Goal: Task Accomplishment & Management: Use online tool/utility

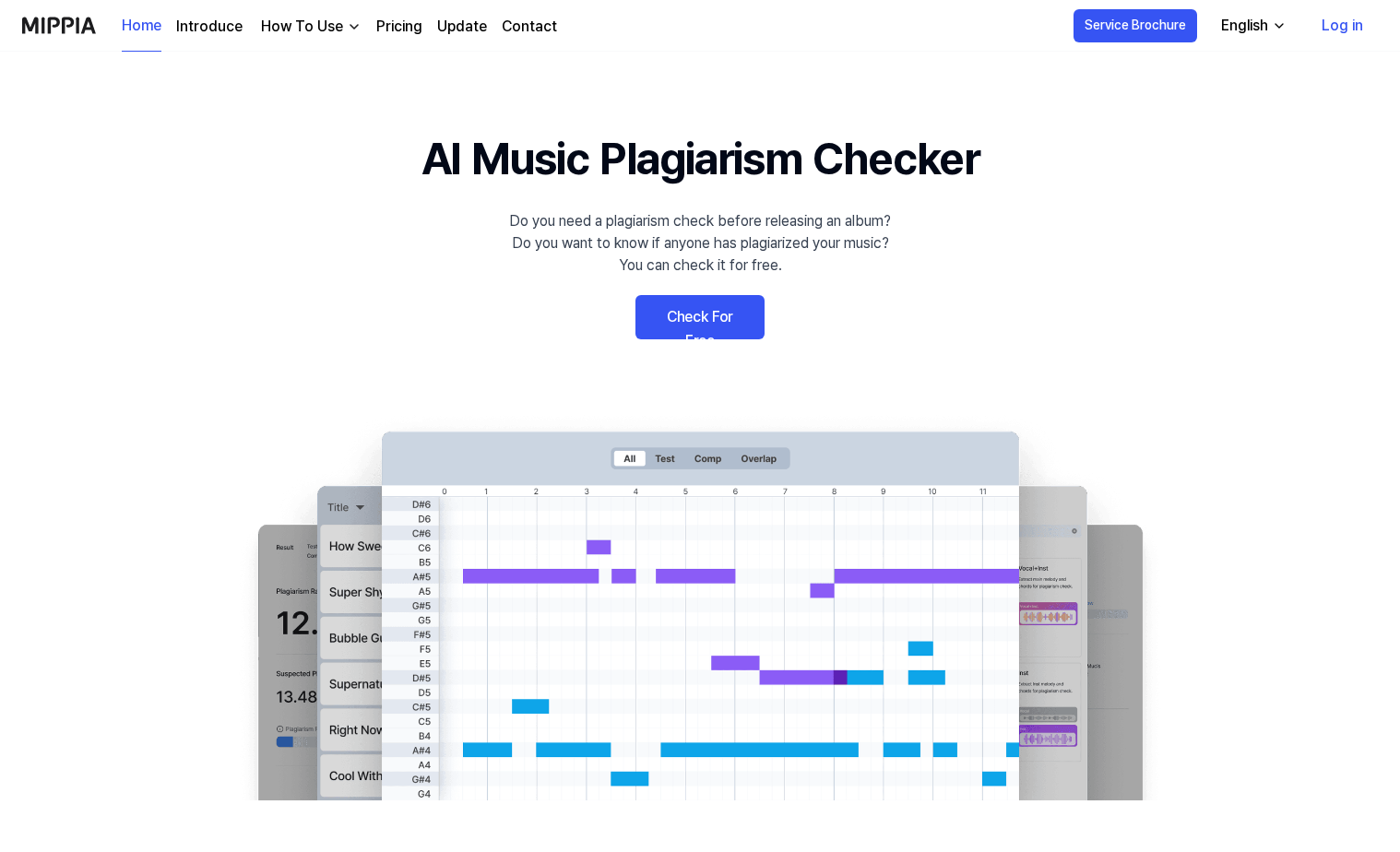
click at [687, 321] on link "Check For Free" at bounding box center [700, 317] width 129 height 44
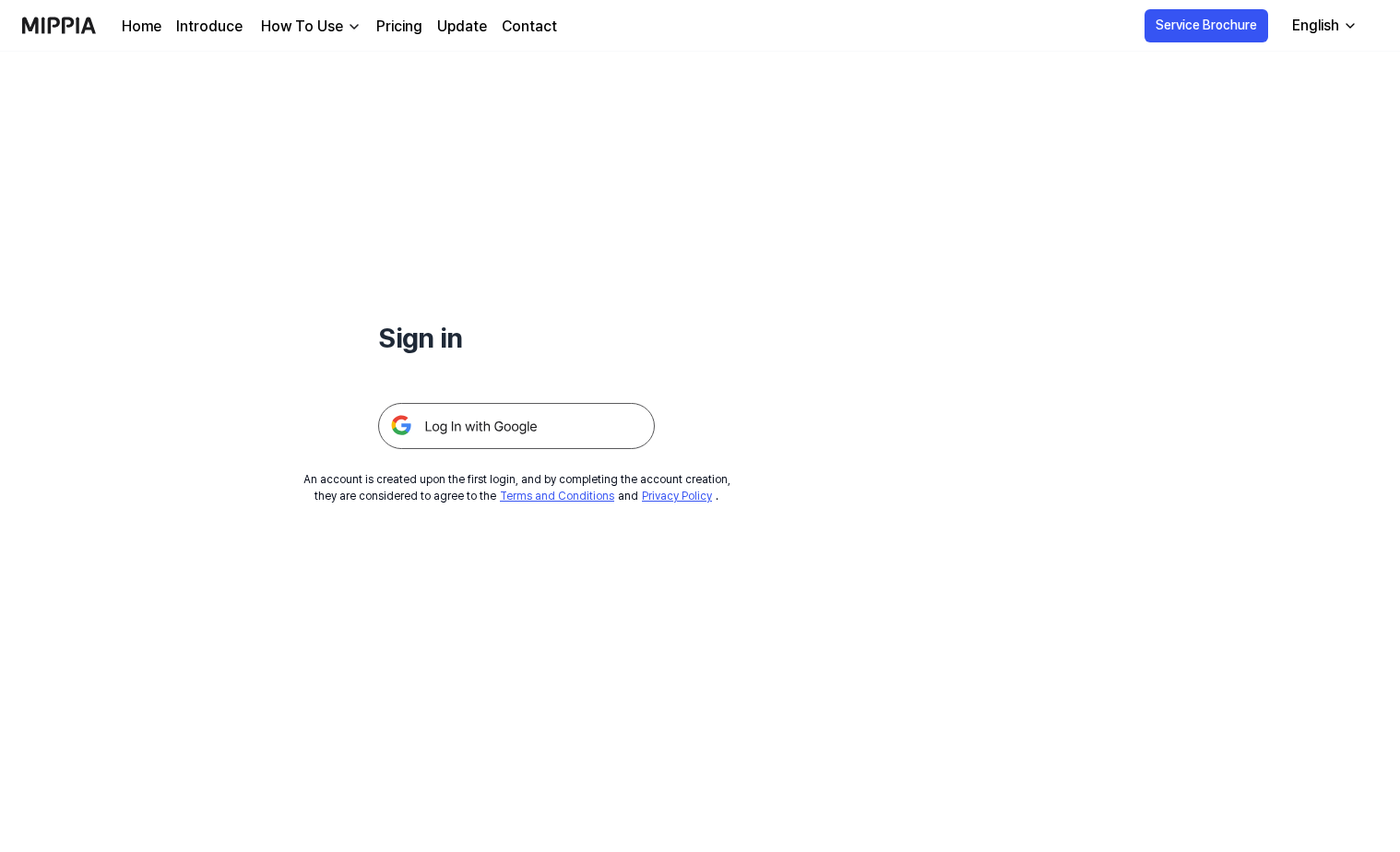
click at [446, 427] on img at bounding box center [516, 425] width 276 height 46
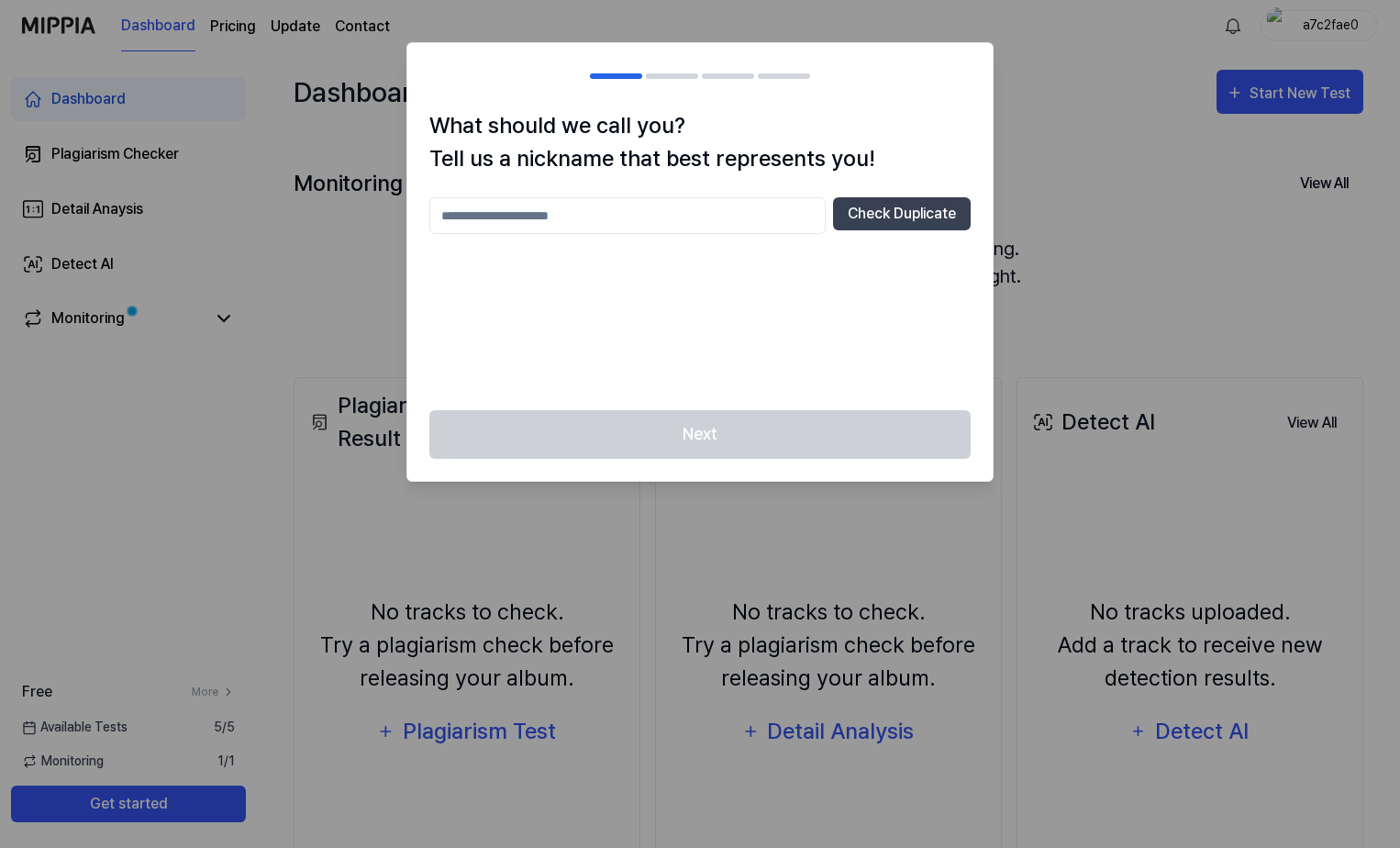
click at [476, 211] on input "text" at bounding box center [627, 215] width 397 height 37
type input "****"
click at [906, 212] on button "Check Duplicate" at bounding box center [901, 213] width 138 height 33
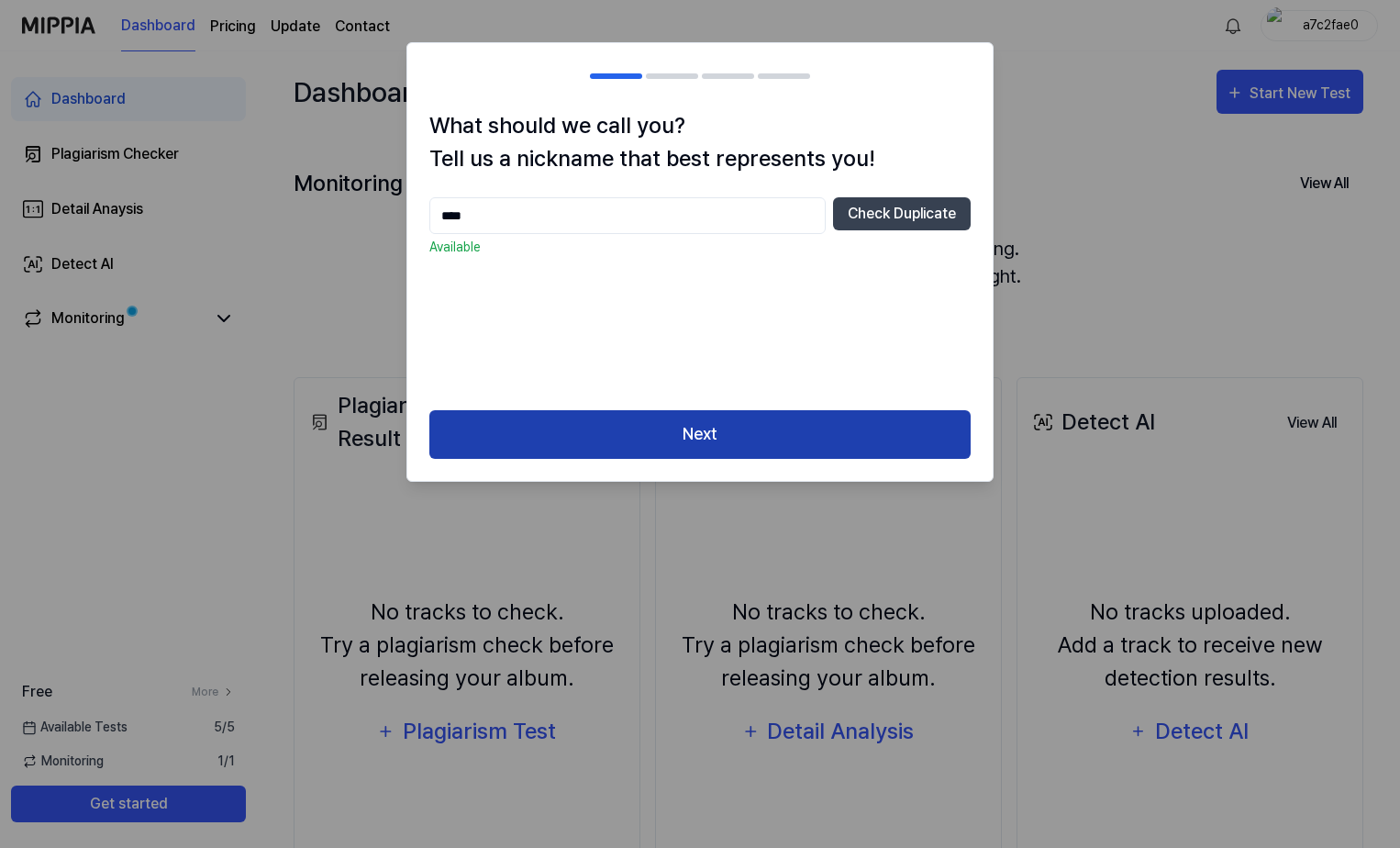
click at [690, 446] on button "Next" at bounding box center [700, 434] width 541 height 49
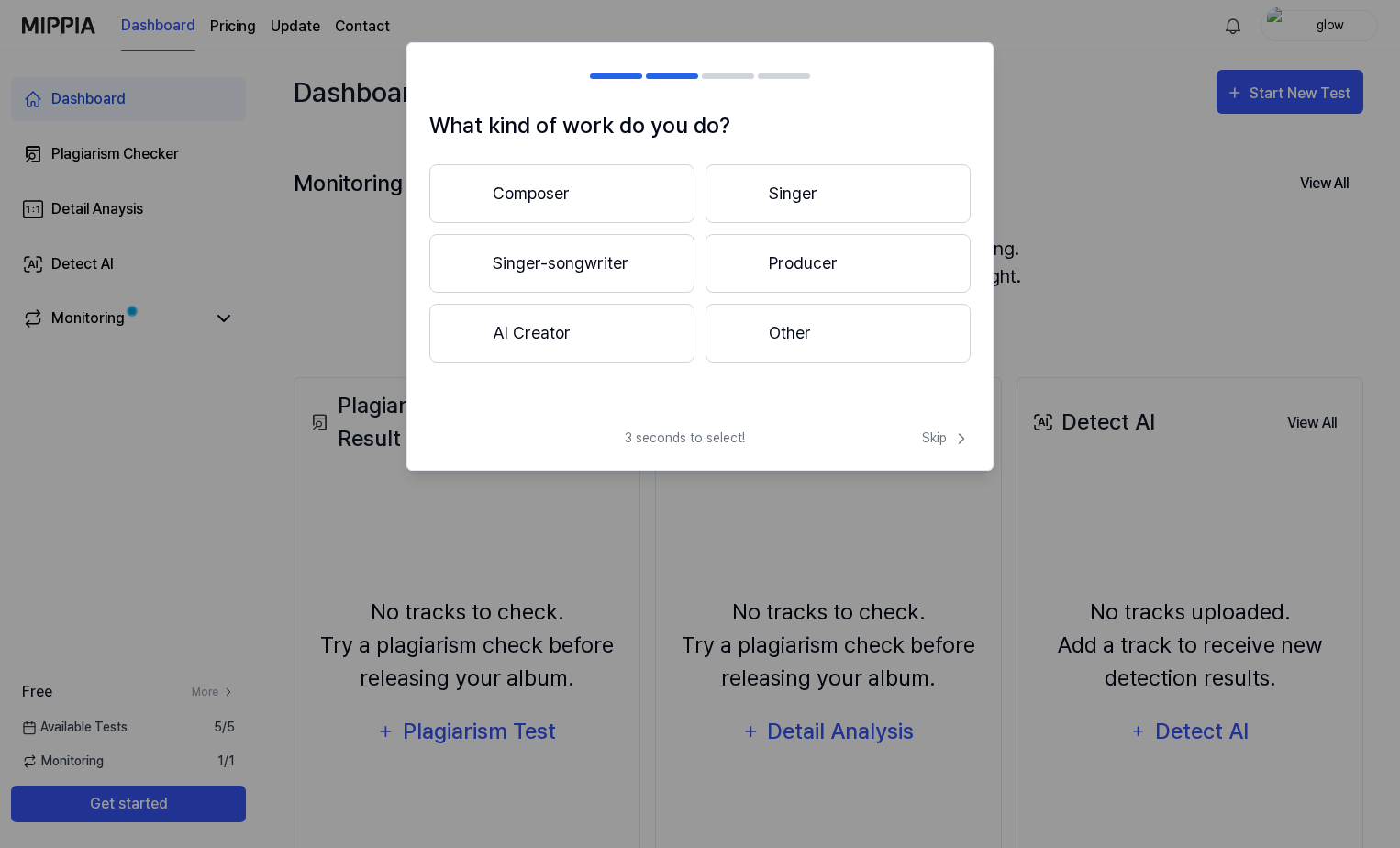
click at [579, 266] on button "Singer-songwriter" at bounding box center [562, 263] width 265 height 59
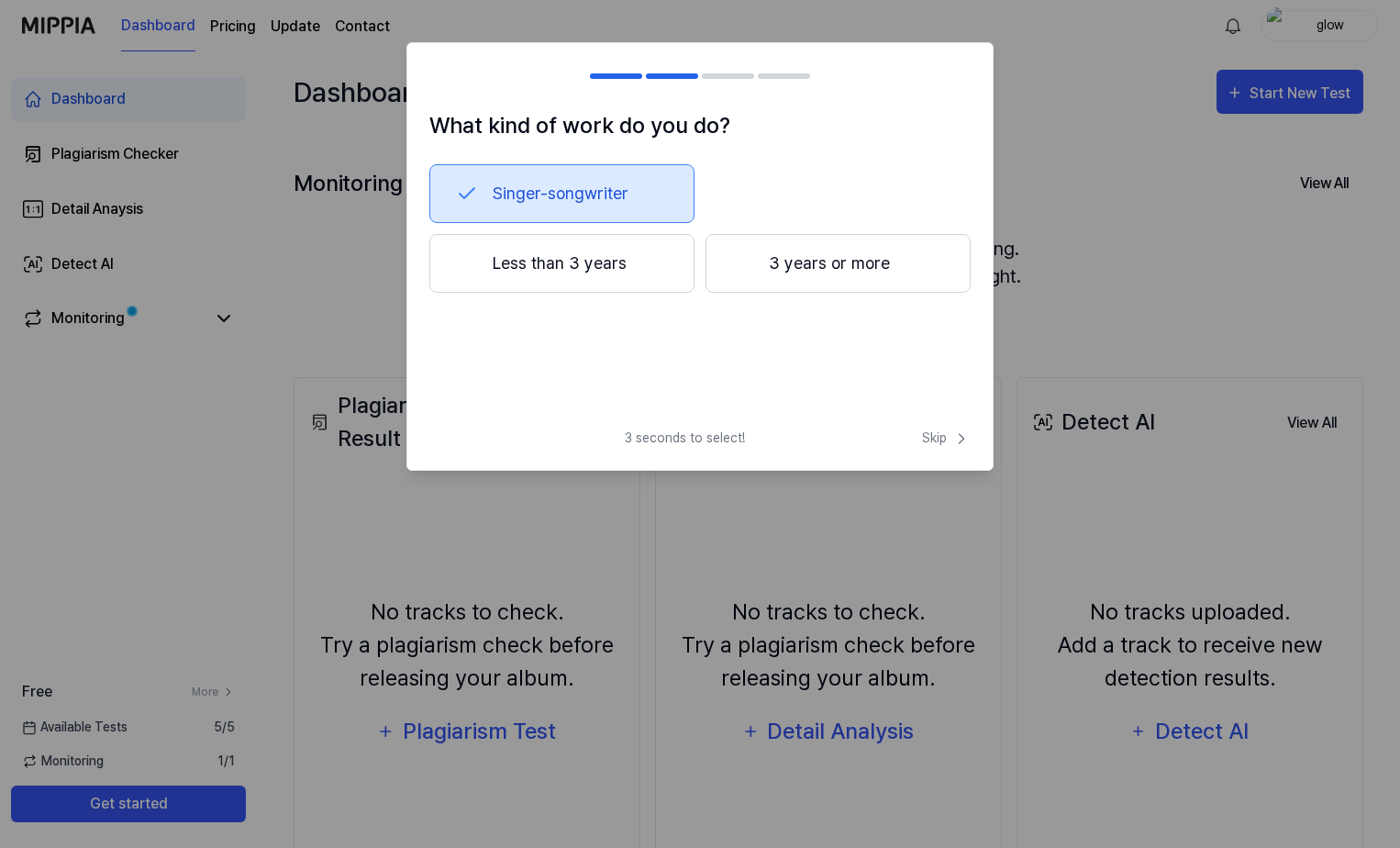
click at [818, 265] on button "3 years or more" at bounding box center [837, 263] width 265 height 59
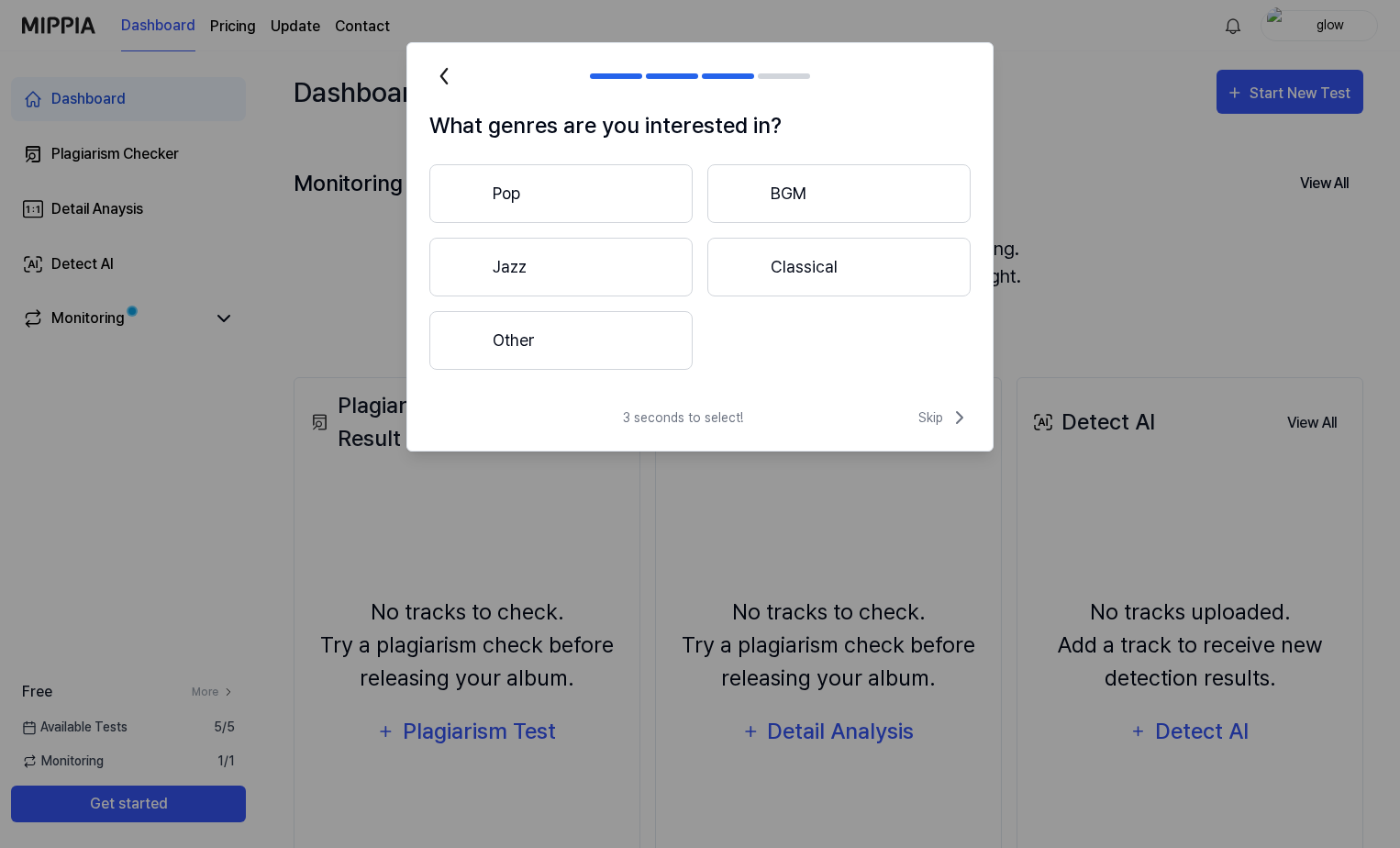
click at [563, 196] on button "Pop" at bounding box center [561, 193] width 263 height 59
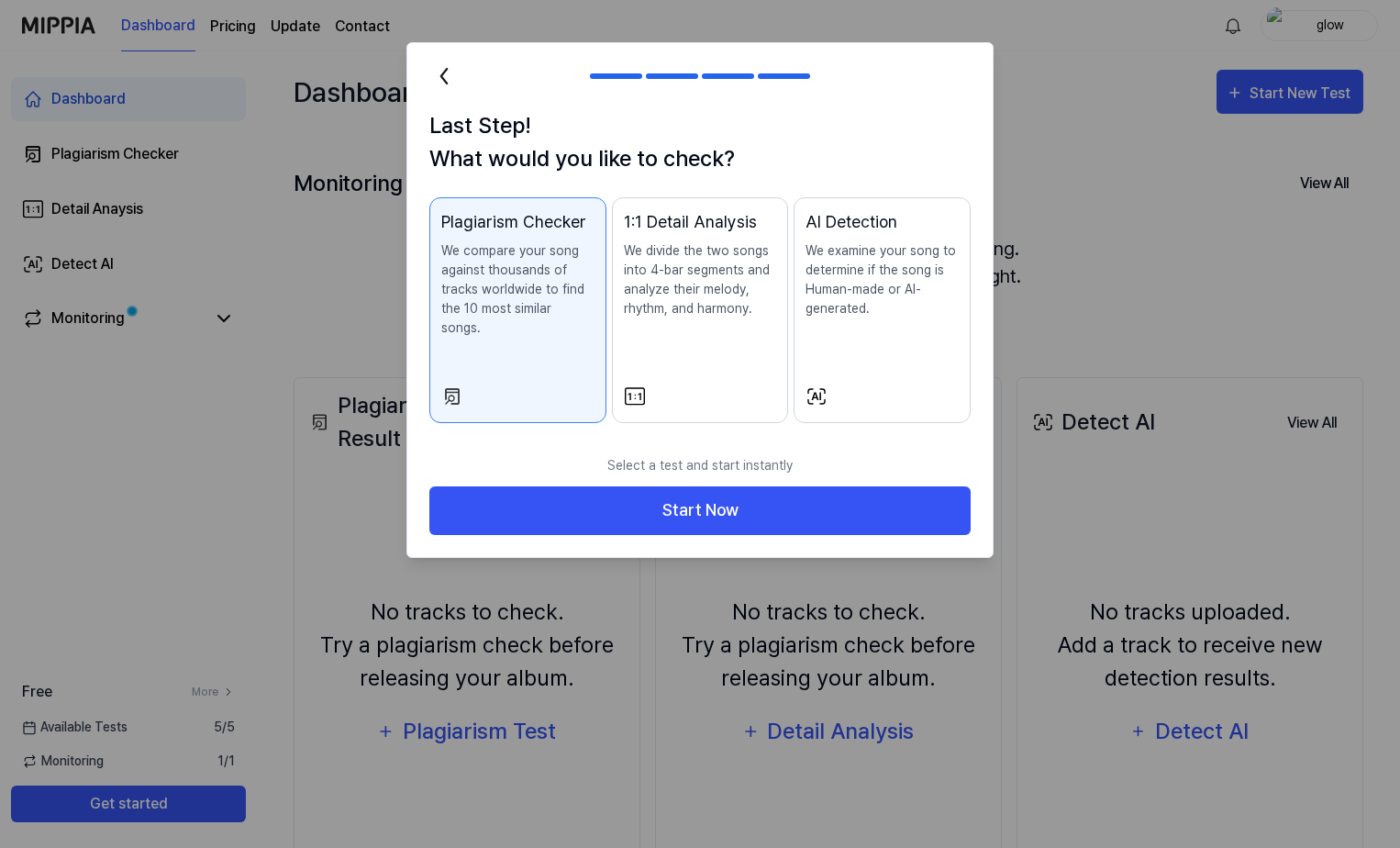
click at [851, 298] on p "We examine your song to determine if the song is Human-made or AI-generated." at bounding box center [881, 280] width 153 height 77
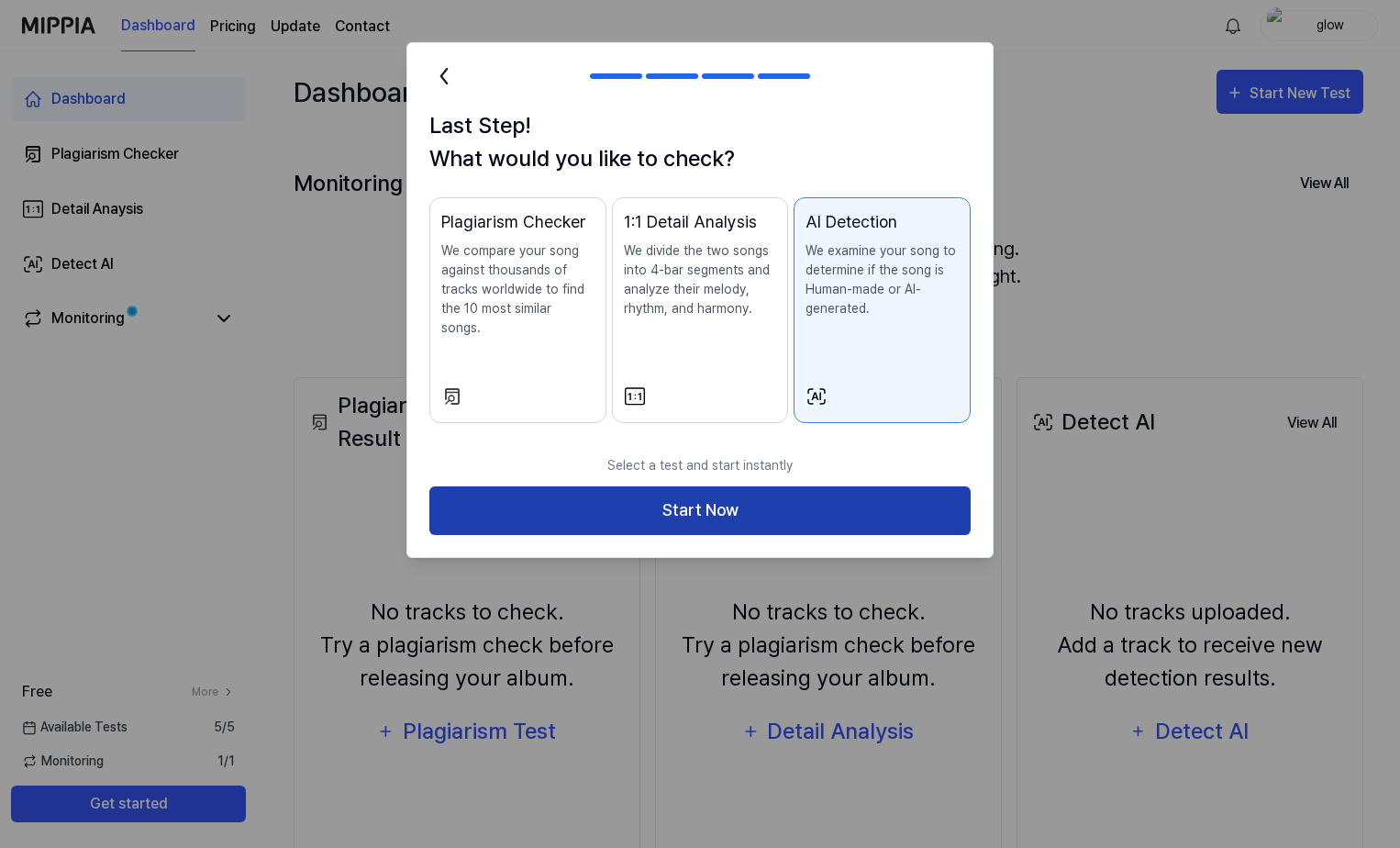
click at [715, 494] on button "Start Now" at bounding box center [700, 510] width 541 height 49
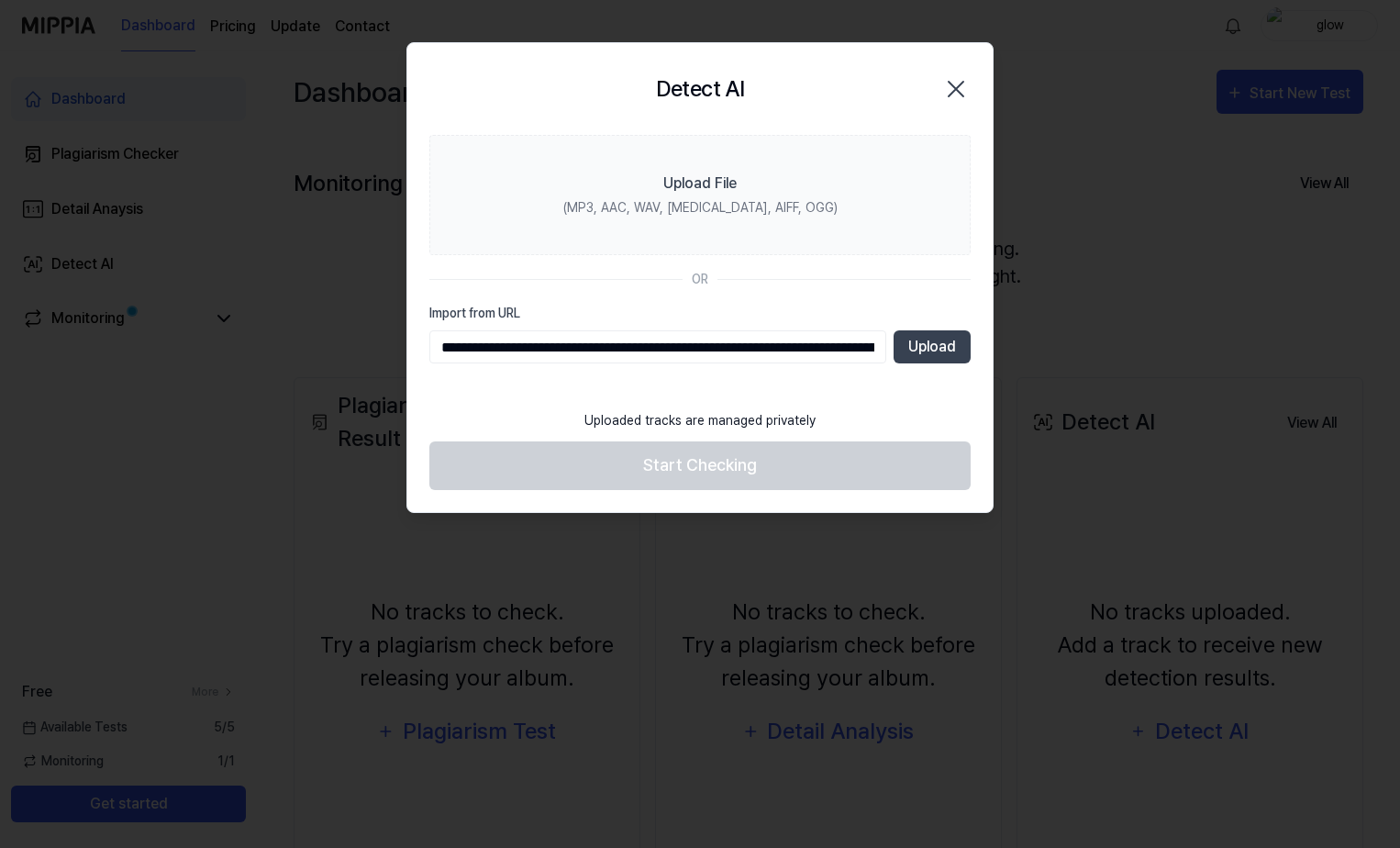
scroll to position [0, 3744]
type input "**********"
click at [963, 341] on button "Upload" at bounding box center [932, 346] width 77 height 33
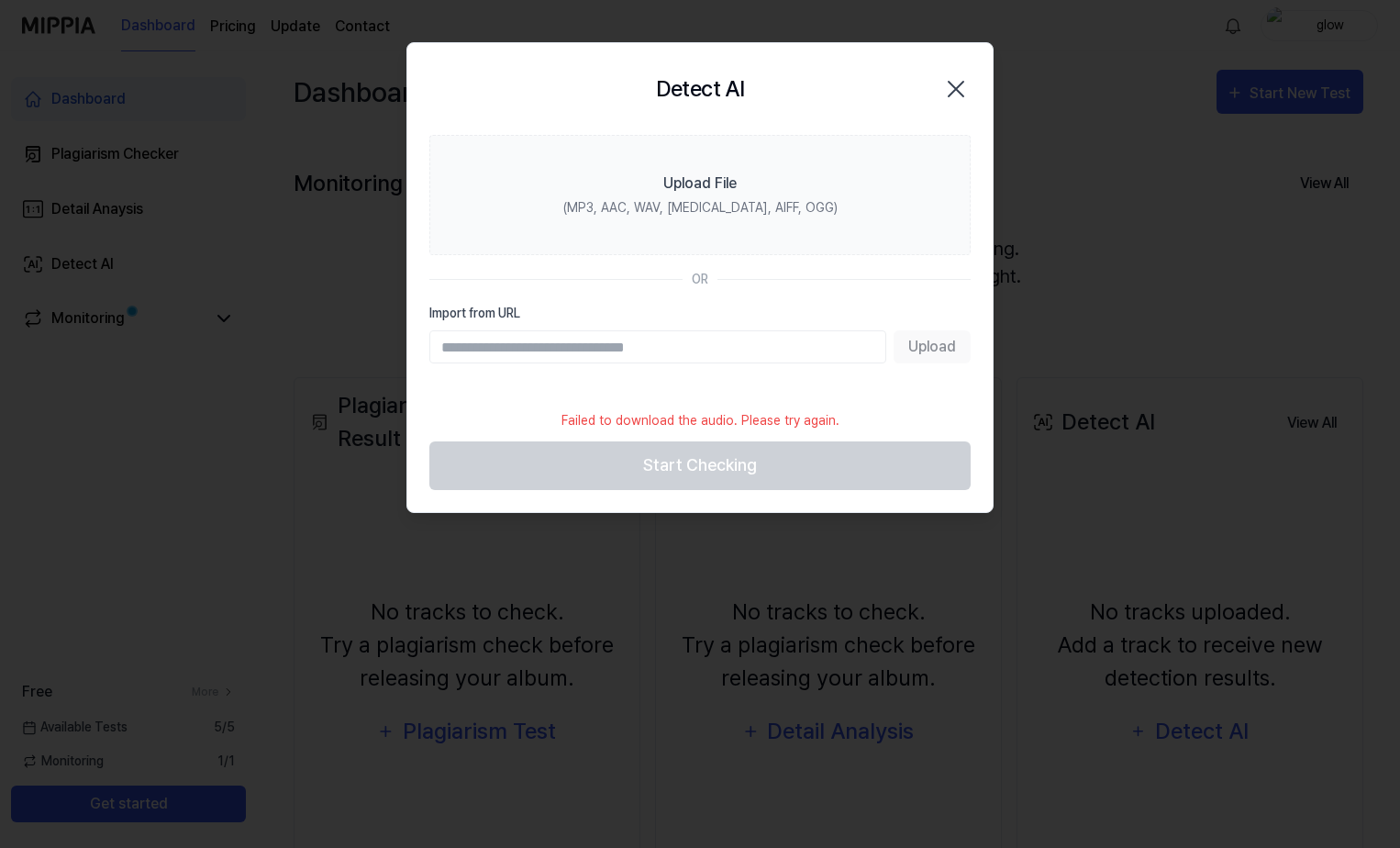
click at [962, 90] on icon "button" at bounding box center [956, 88] width 29 height 29
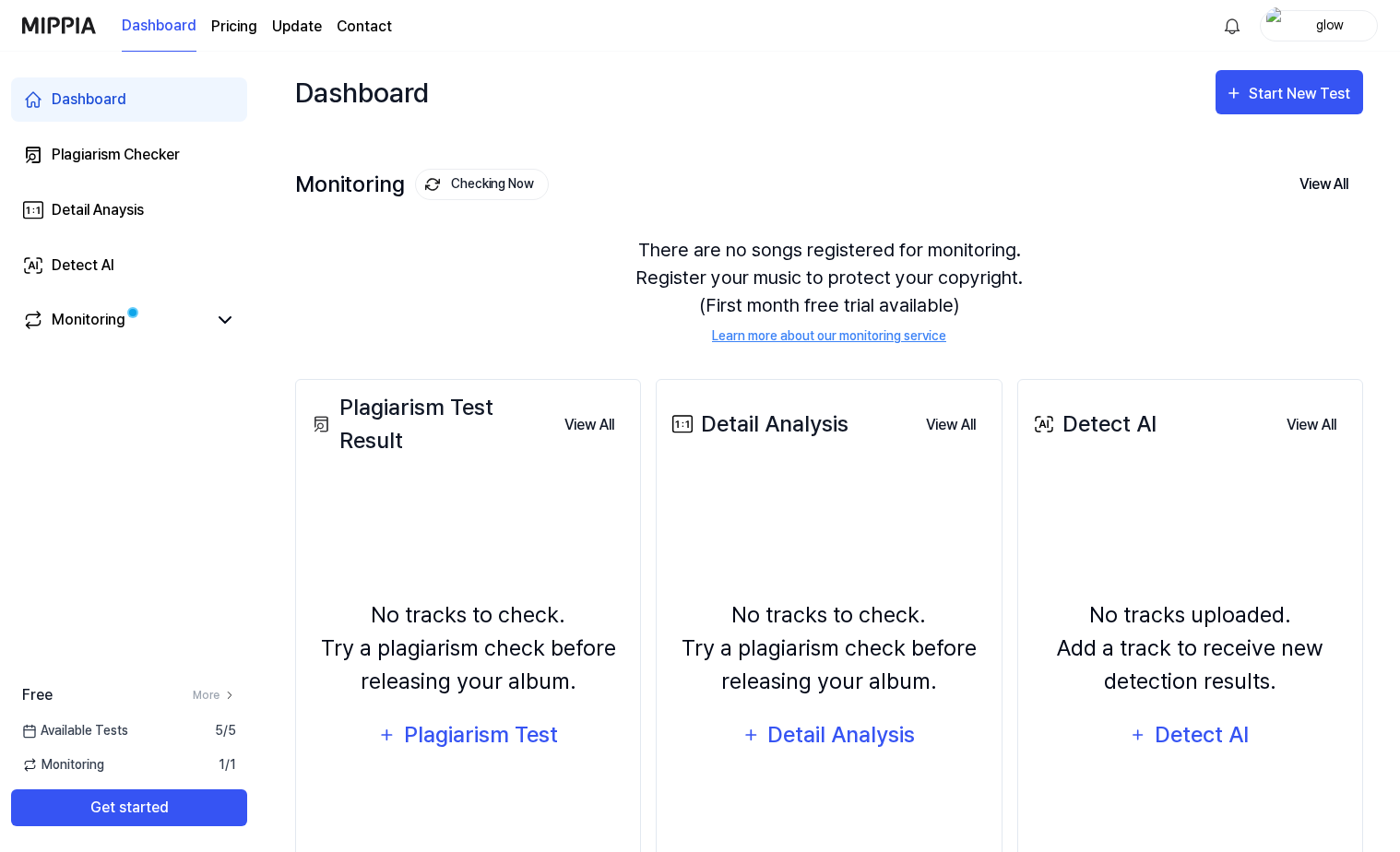
click at [455, 505] on div "No tracks to check. Try a plagiarism check before releasing your album. Plagiar…" at bounding box center [468, 678] width 321 height 397
click at [1324, 90] on div "Start New Test" at bounding box center [1301, 93] width 106 height 24
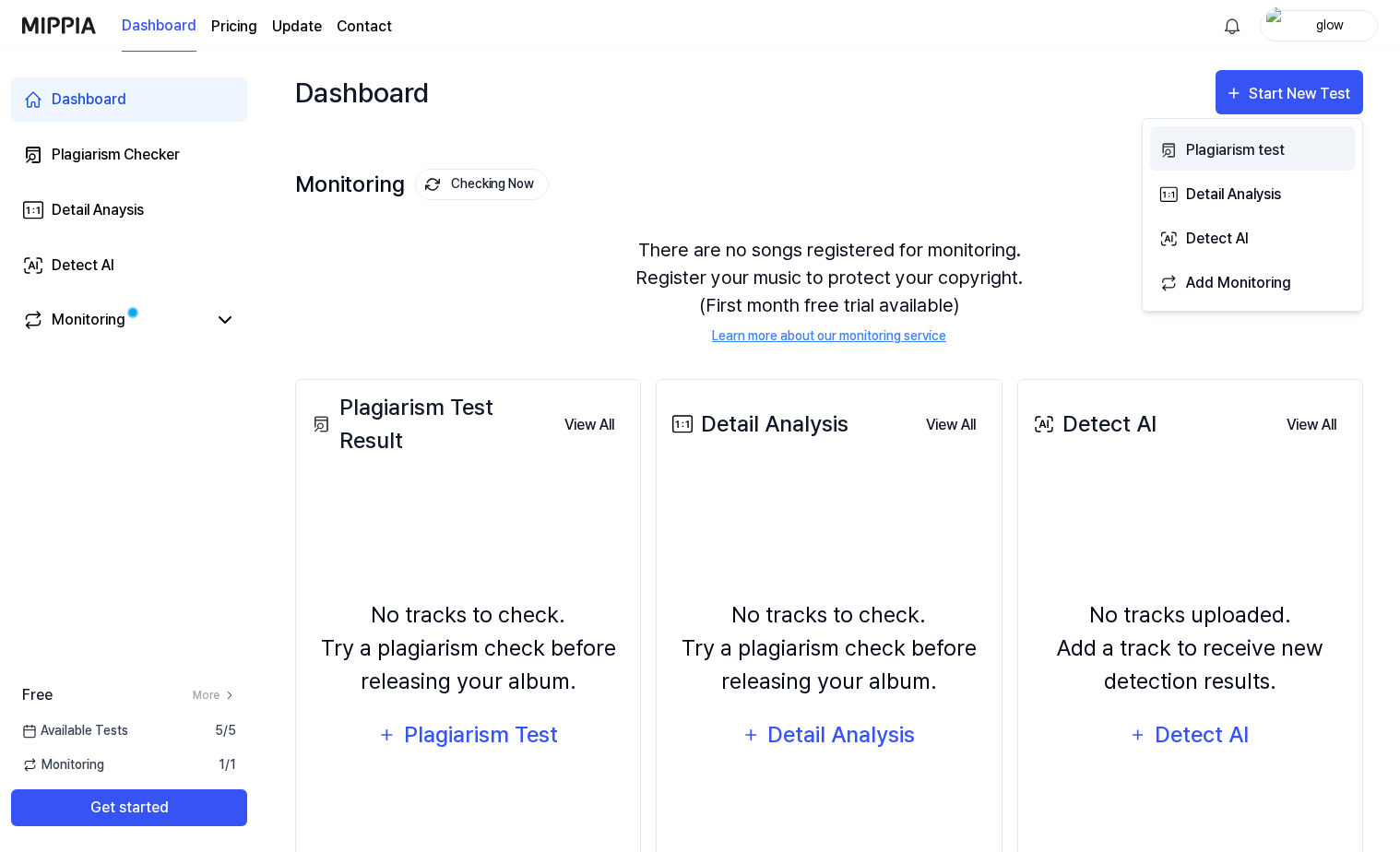
click at [1244, 147] on div "Plagiarism test" at bounding box center [1266, 150] width 160 height 24
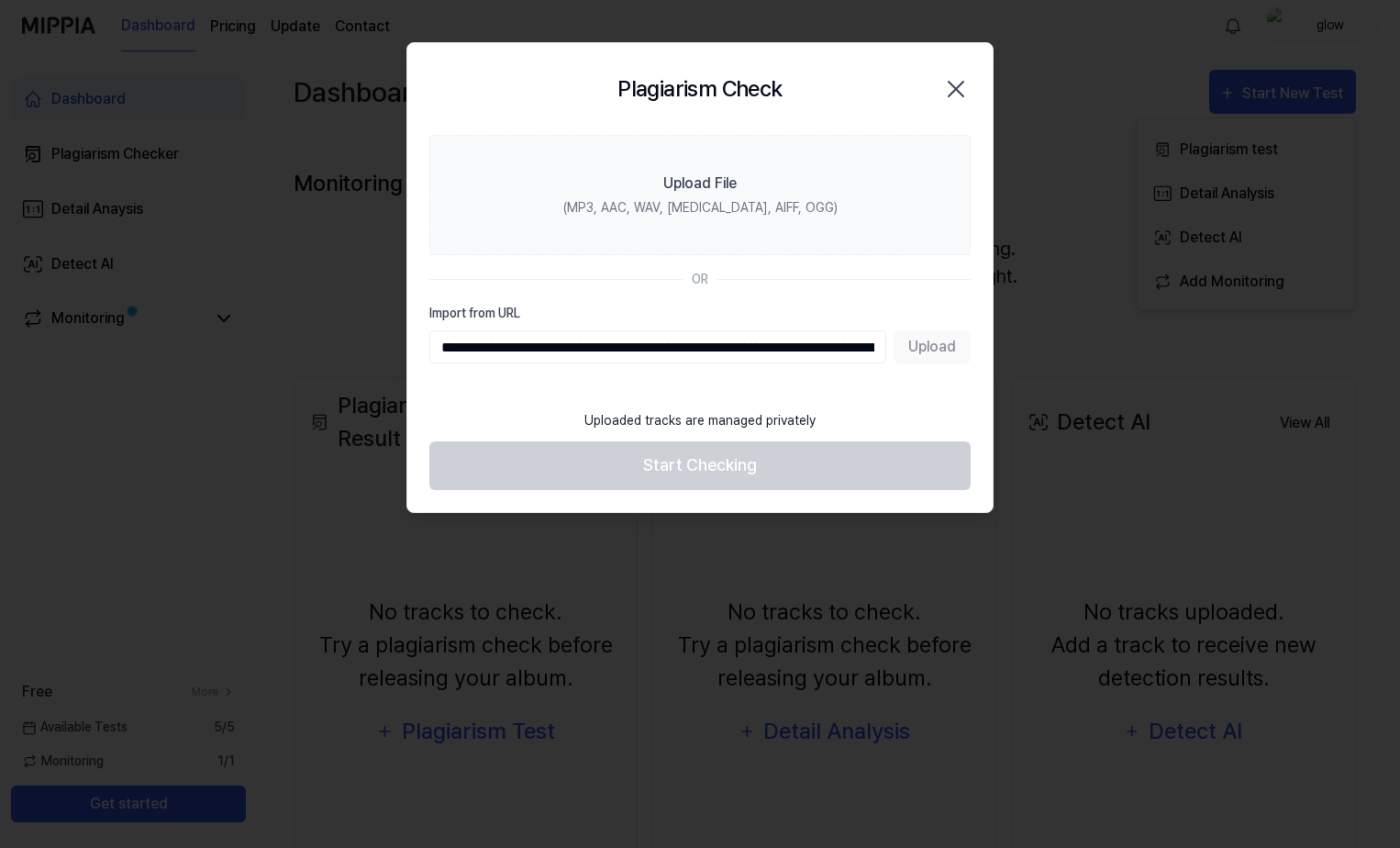
scroll to position [0, 3744]
type input "**********"
click at [929, 341] on button "Upload" at bounding box center [932, 346] width 77 height 33
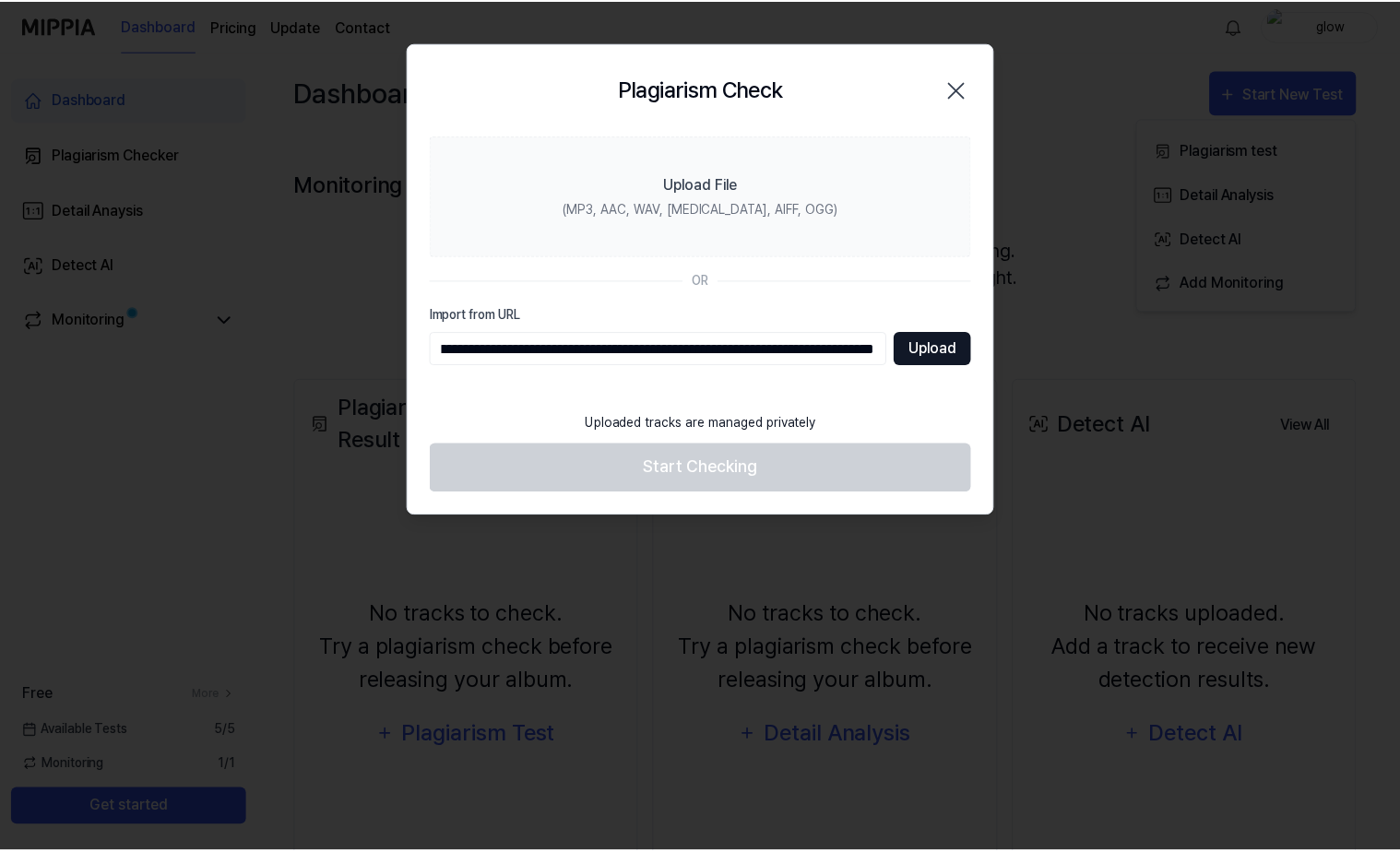
scroll to position [0, 0]
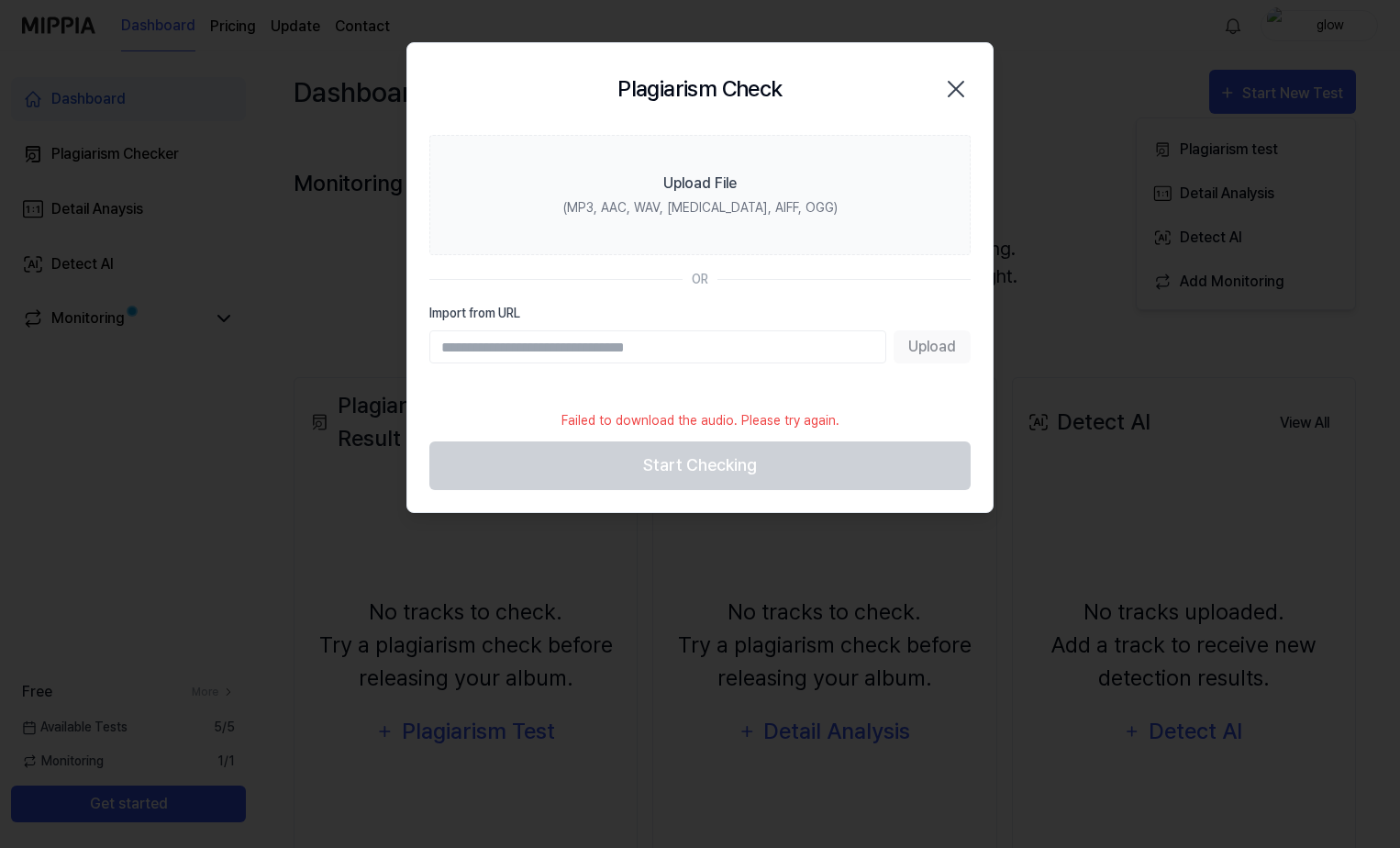
click at [956, 87] on icon "button" at bounding box center [956, 88] width 29 height 29
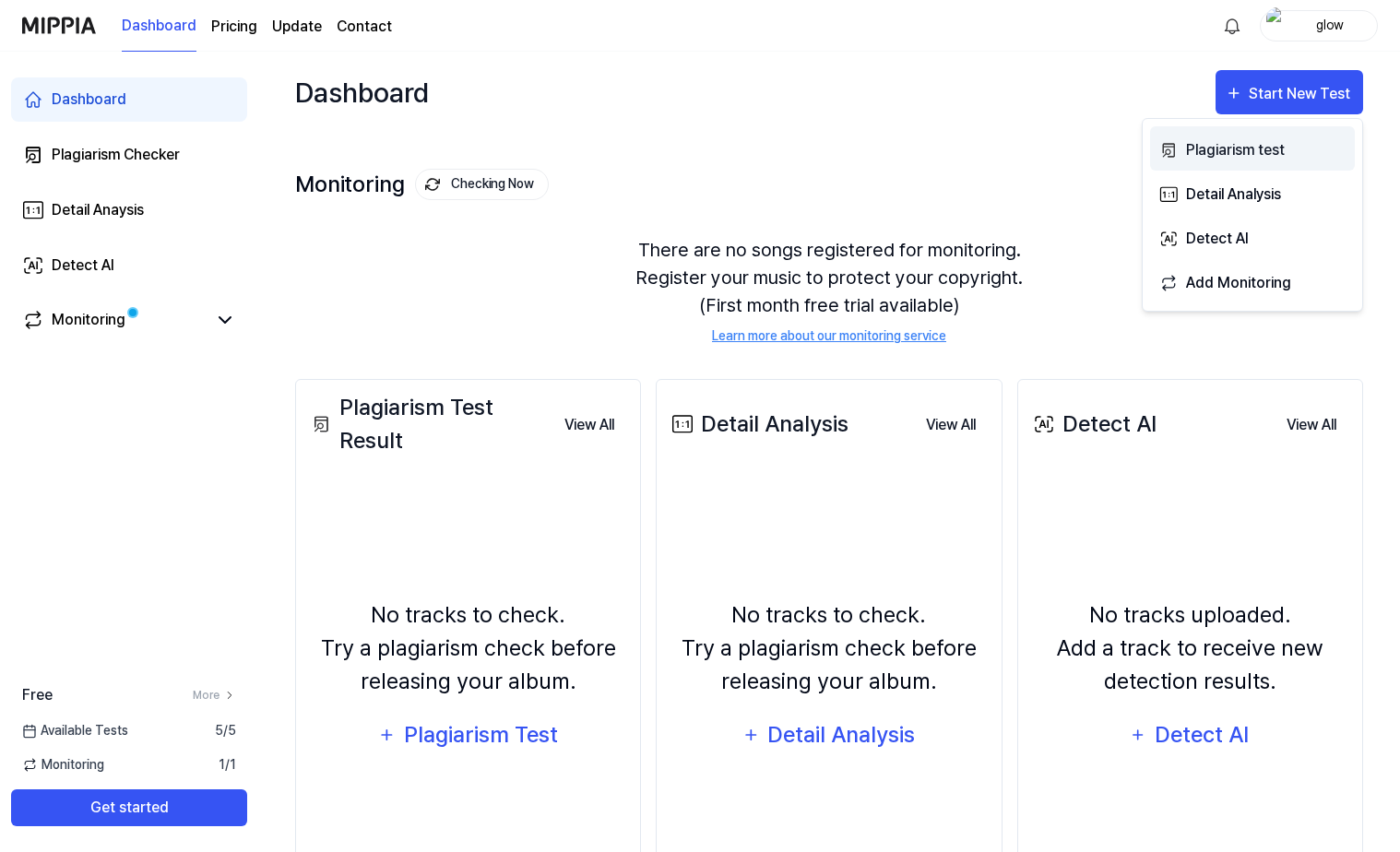
click at [1257, 145] on div "Plagiarism test" at bounding box center [1266, 150] width 160 height 24
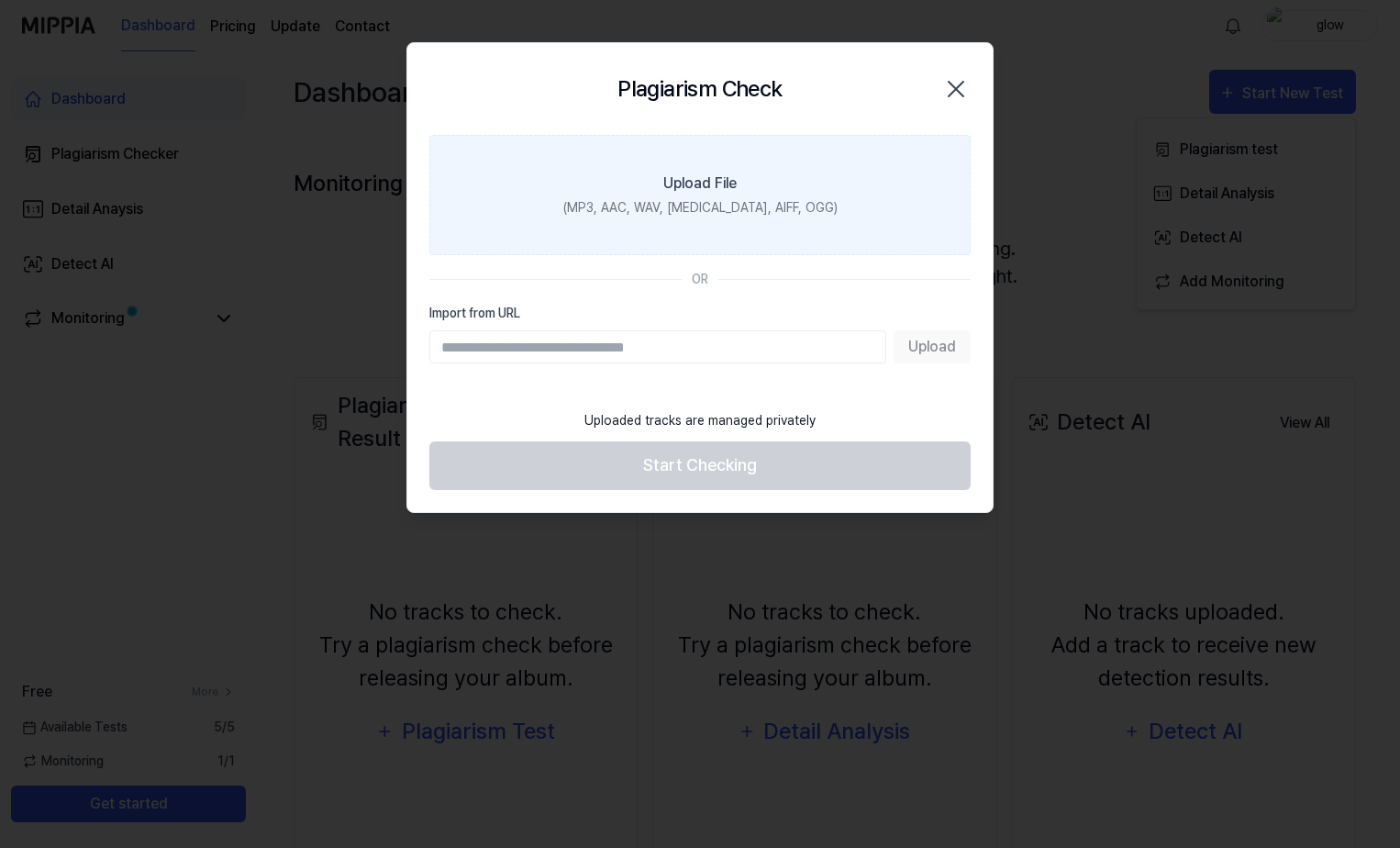
click at [694, 201] on div "(MP3, AAC, WAV, [MEDICAL_DATA], AIFF, OGG)" at bounding box center [700, 207] width 274 height 20
click at [0, 0] on input "Upload File (MP3, AAC, WAV, [MEDICAL_DATA], AIFF, OGG)" at bounding box center [0, 0] width 0 height 0
click at [703, 184] on div "Upload File" at bounding box center [700, 183] width 73 height 22
click at [0, 0] on input "Upload File (MP3, AAC, WAV, [MEDICAL_DATA], AIFF, OGG)" at bounding box center [0, 0] width 0 height 0
click at [675, 190] on div "Upload File" at bounding box center [700, 183] width 73 height 22
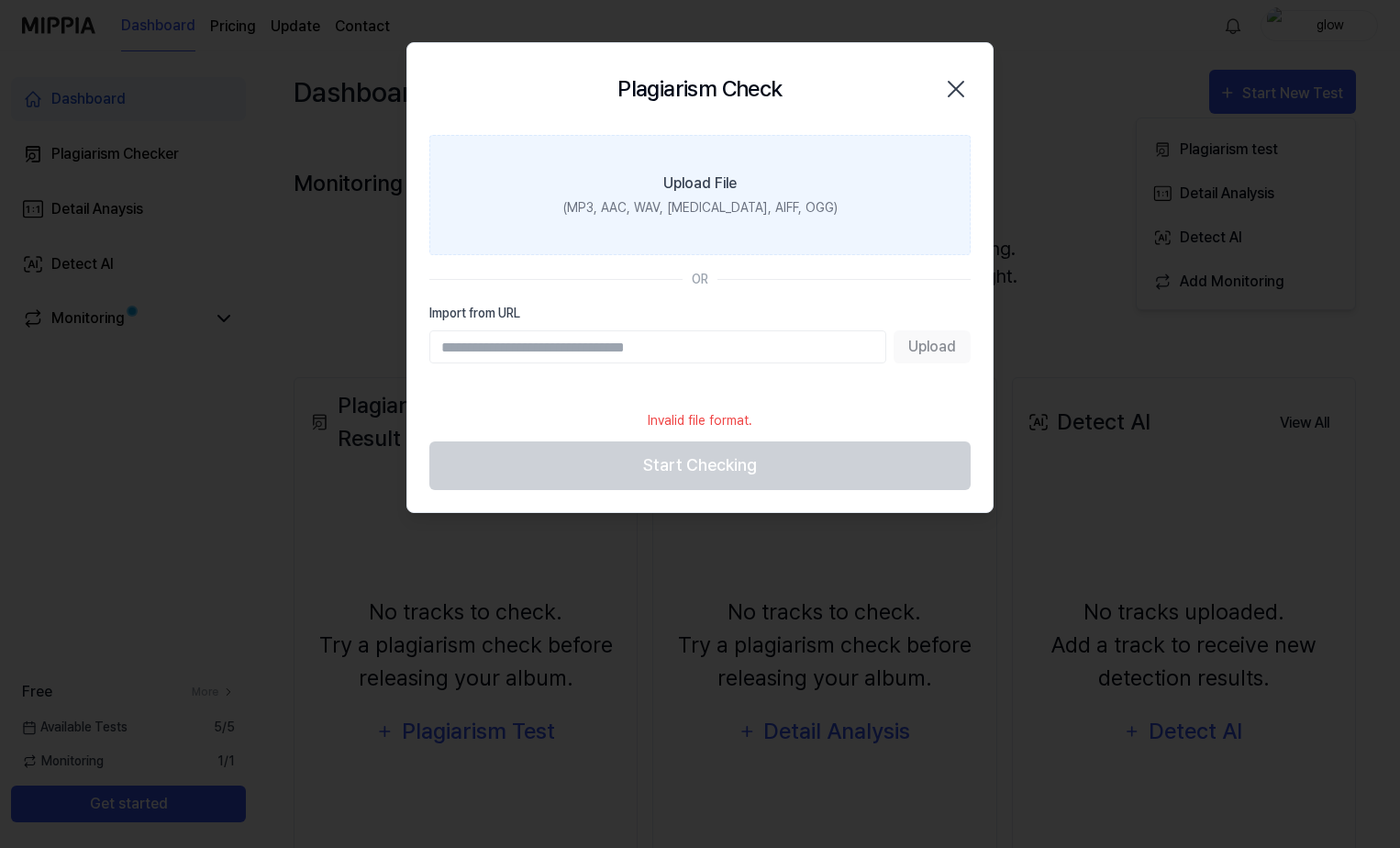
click at [0, 0] on input "Upload File (MP3, AAC, WAV, [MEDICAL_DATA], AIFF, OGG)" at bounding box center [0, 0] width 0 height 0
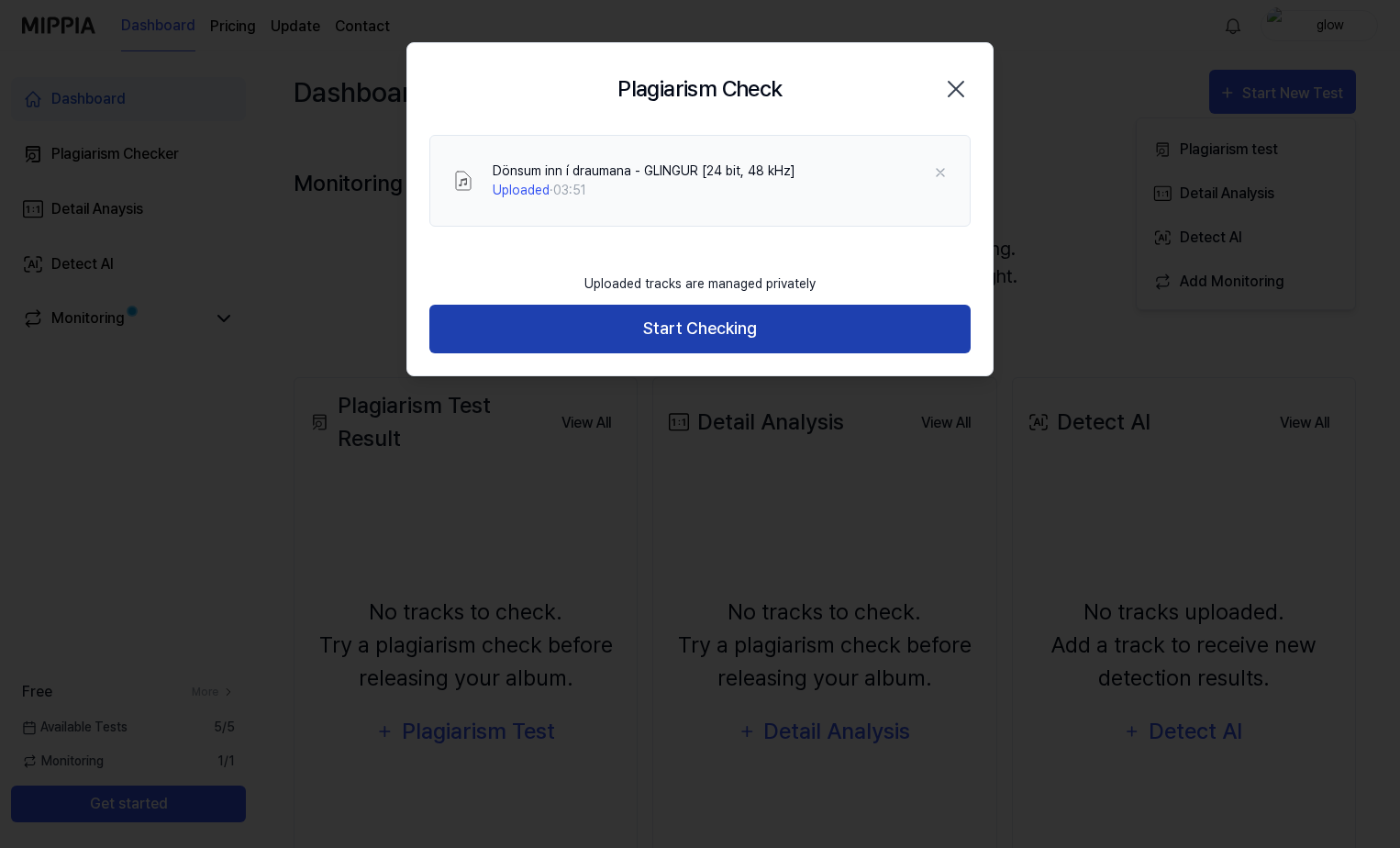
click at [682, 326] on button "Start Checking" at bounding box center [700, 329] width 541 height 49
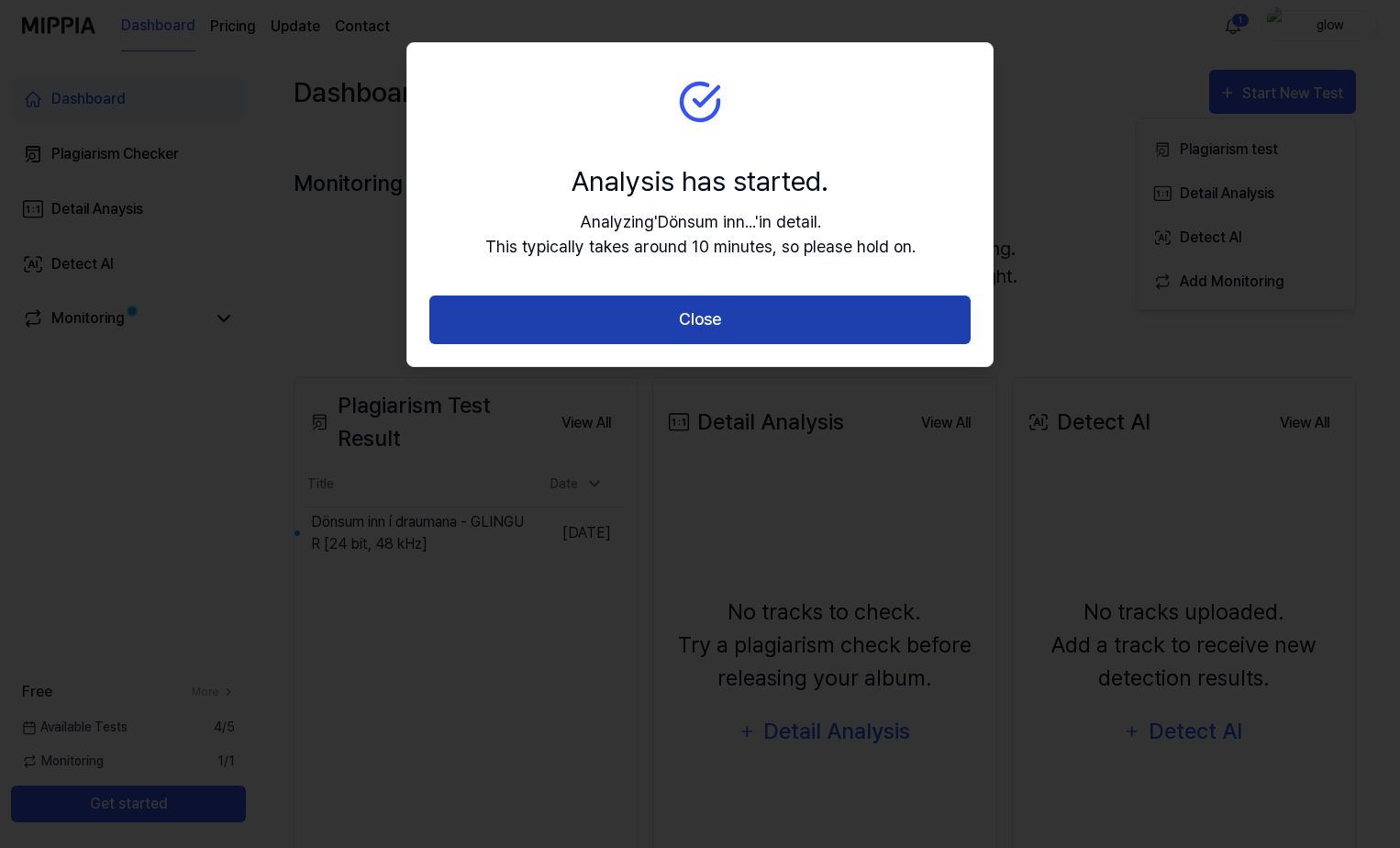
click at [699, 328] on button "Close" at bounding box center [700, 320] width 541 height 49
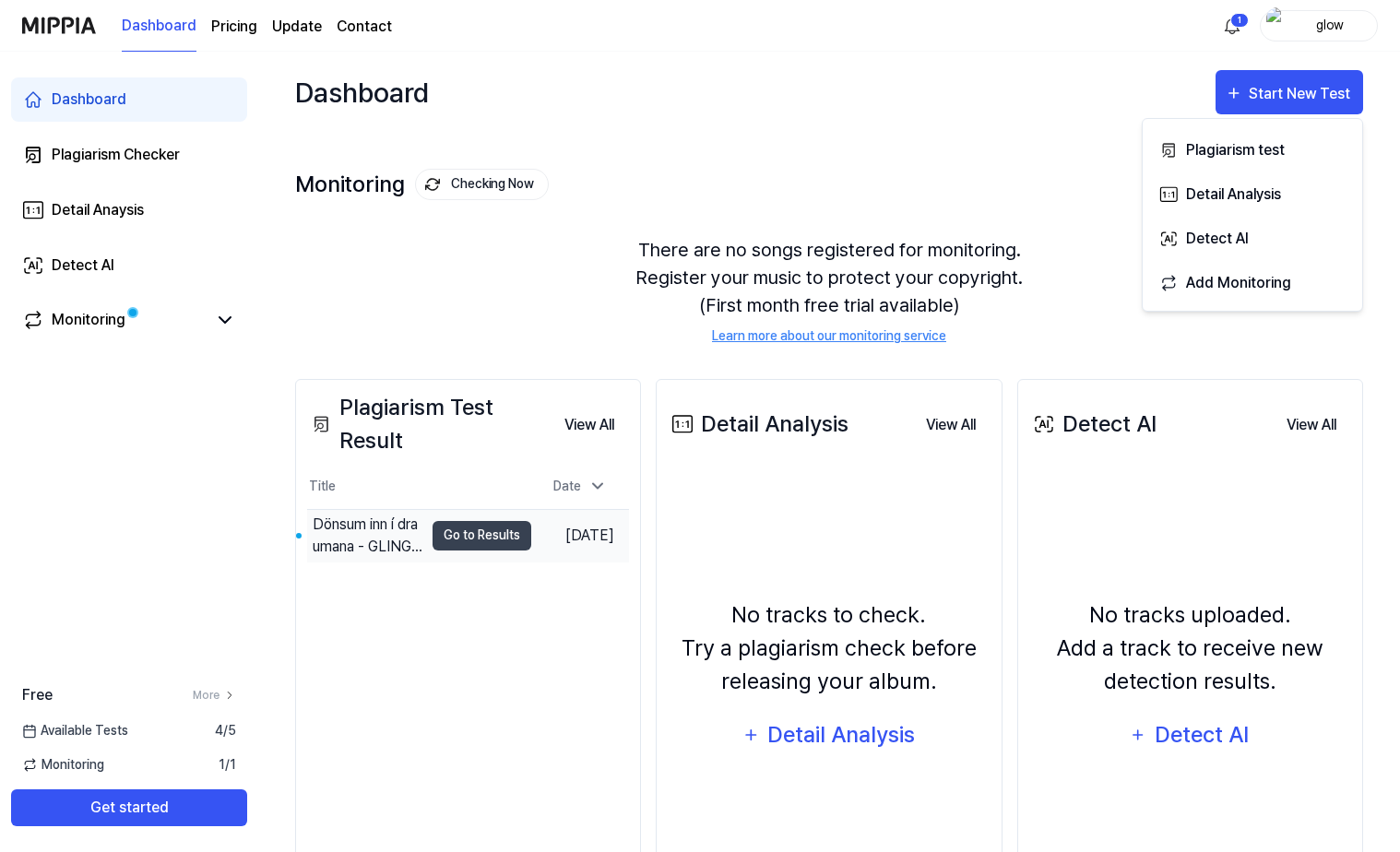
click at [354, 529] on div "Dönsum inn í draumana - GLINGUR [24 bit, 48 kHz]" at bounding box center [368, 535] width 110 height 44
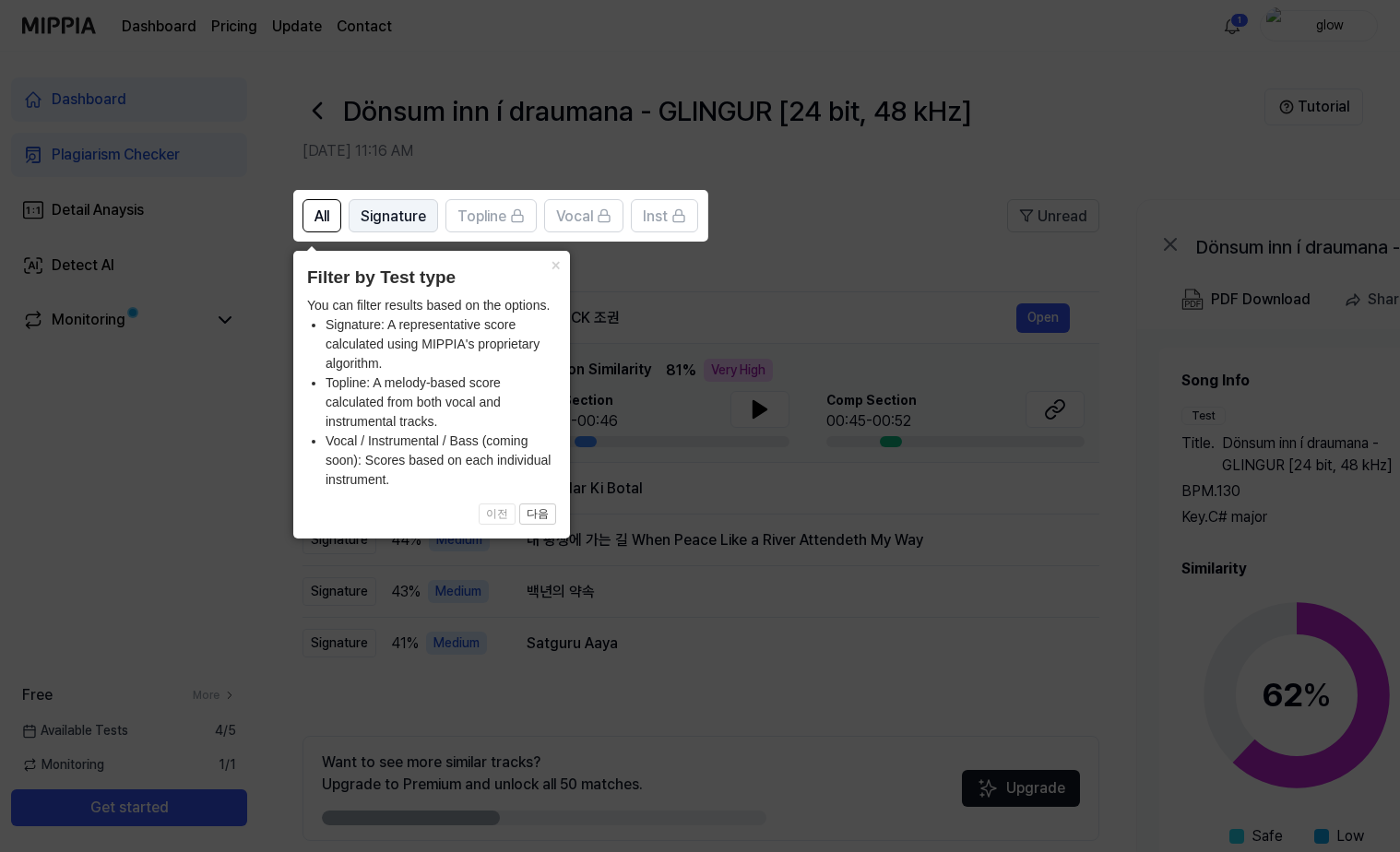
click at [403, 219] on span "Signature" at bounding box center [392, 216] width 65 height 22
click at [314, 212] on button "All" at bounding box center [321, 215] width 39 height 33
click at [492, 222] on span "Topline" at bounding box center [482, 216] width 49 height 22
click at [270, 280] on icon at bounding box center [703, 426] width 1408 height 852
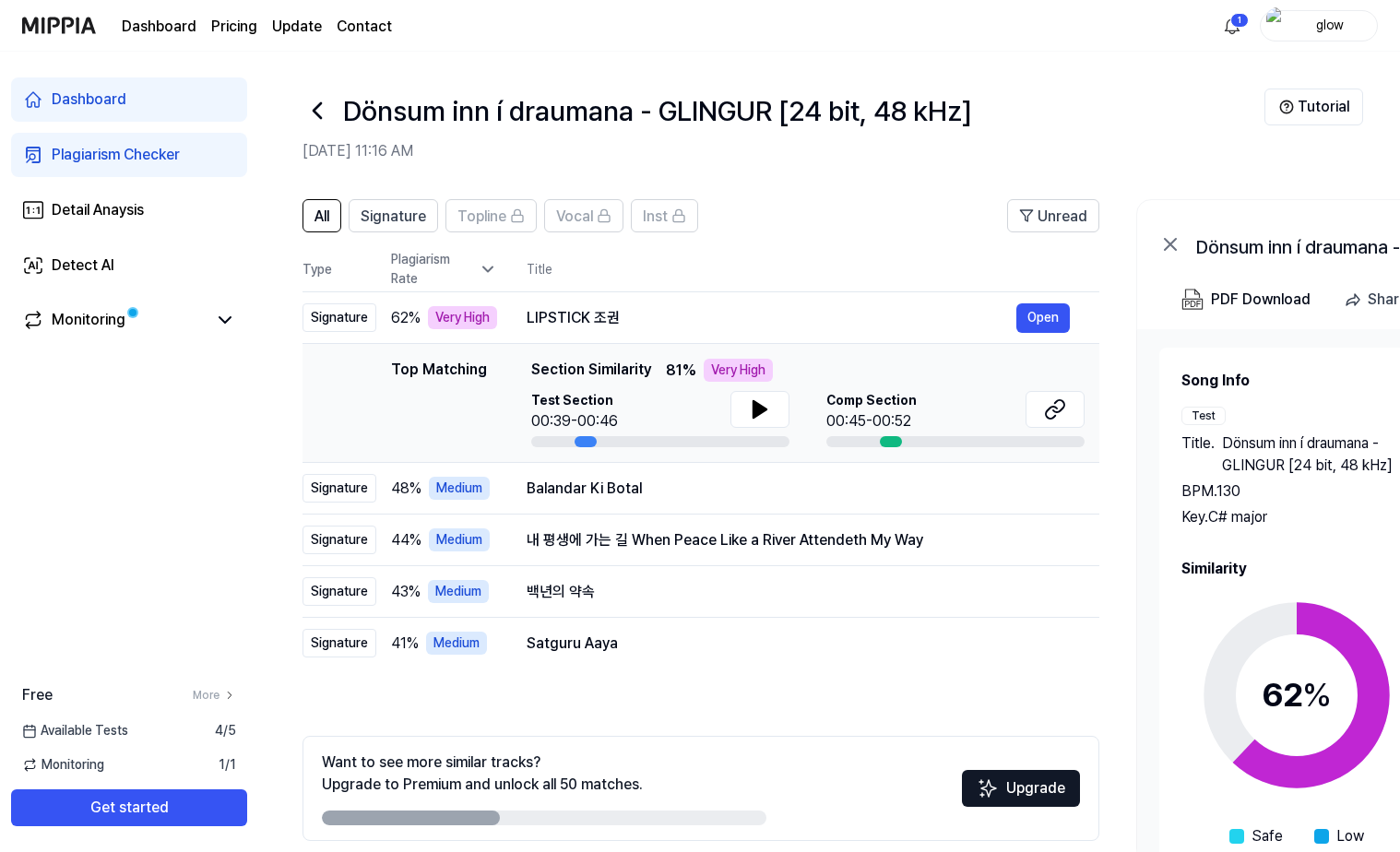
scroll to position [79, 0]
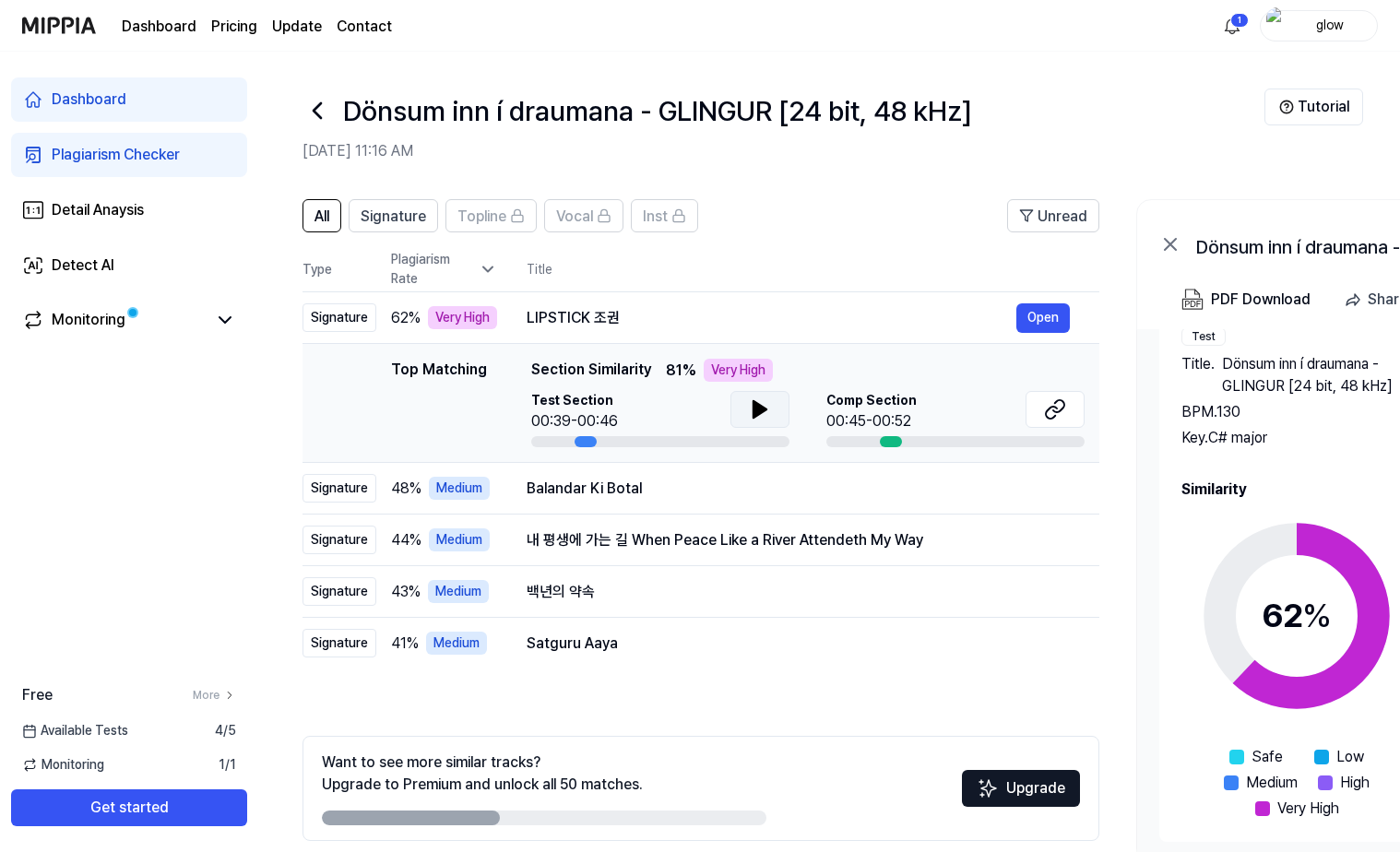
click at [749, 406] on icon at bounding box center [759, 409] width 22 height 22
click at [1057, 408] on icon at bounding box center [1051, 412] width 11 height 12
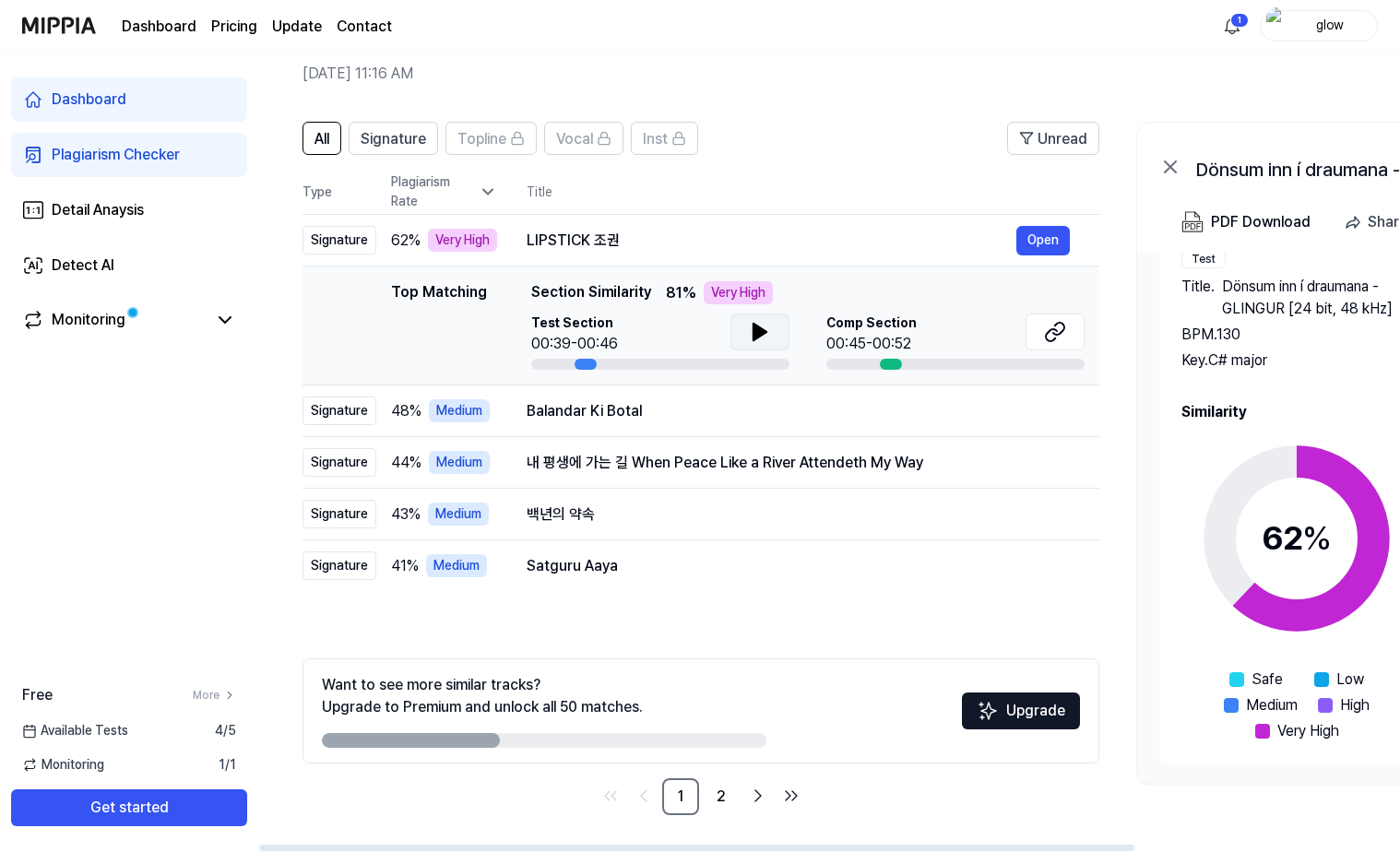
scroll to position [0, 0]
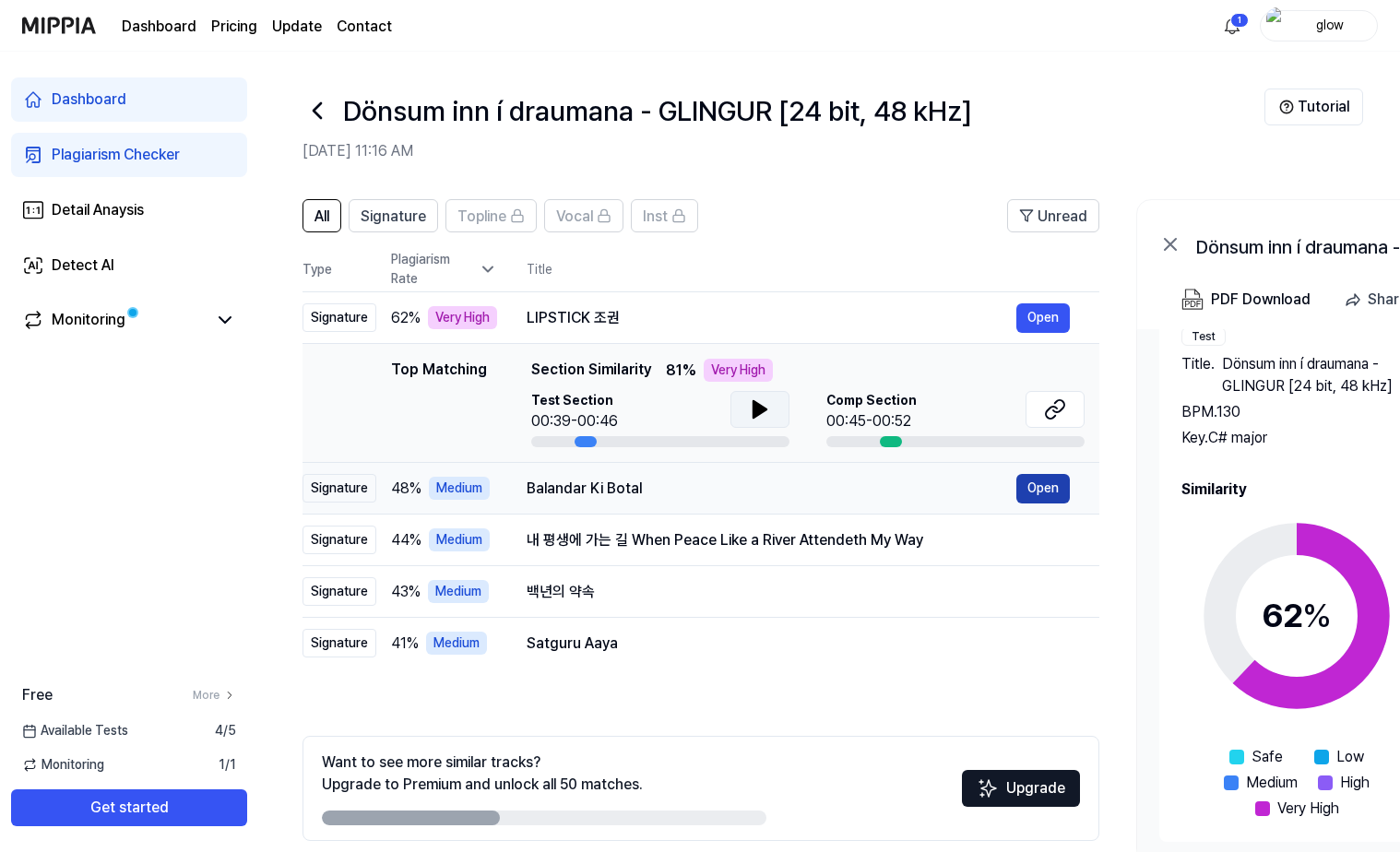
click at [1053, 494] on button "Open" at bounding box center [1043, 488] width 54 height 29
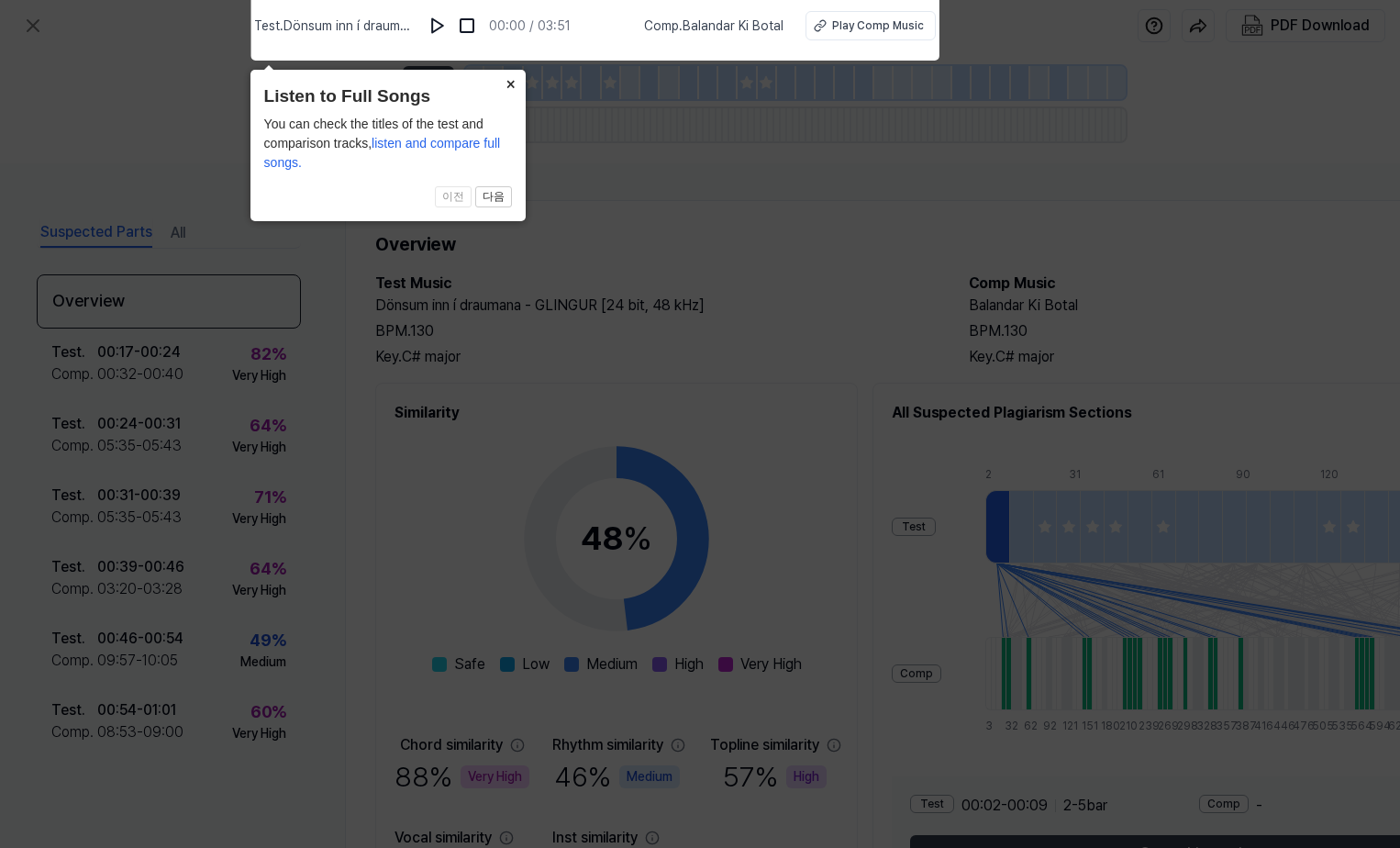
click at [512, 85] on button "×" at bounding box center [510, 82] width 29 height 25
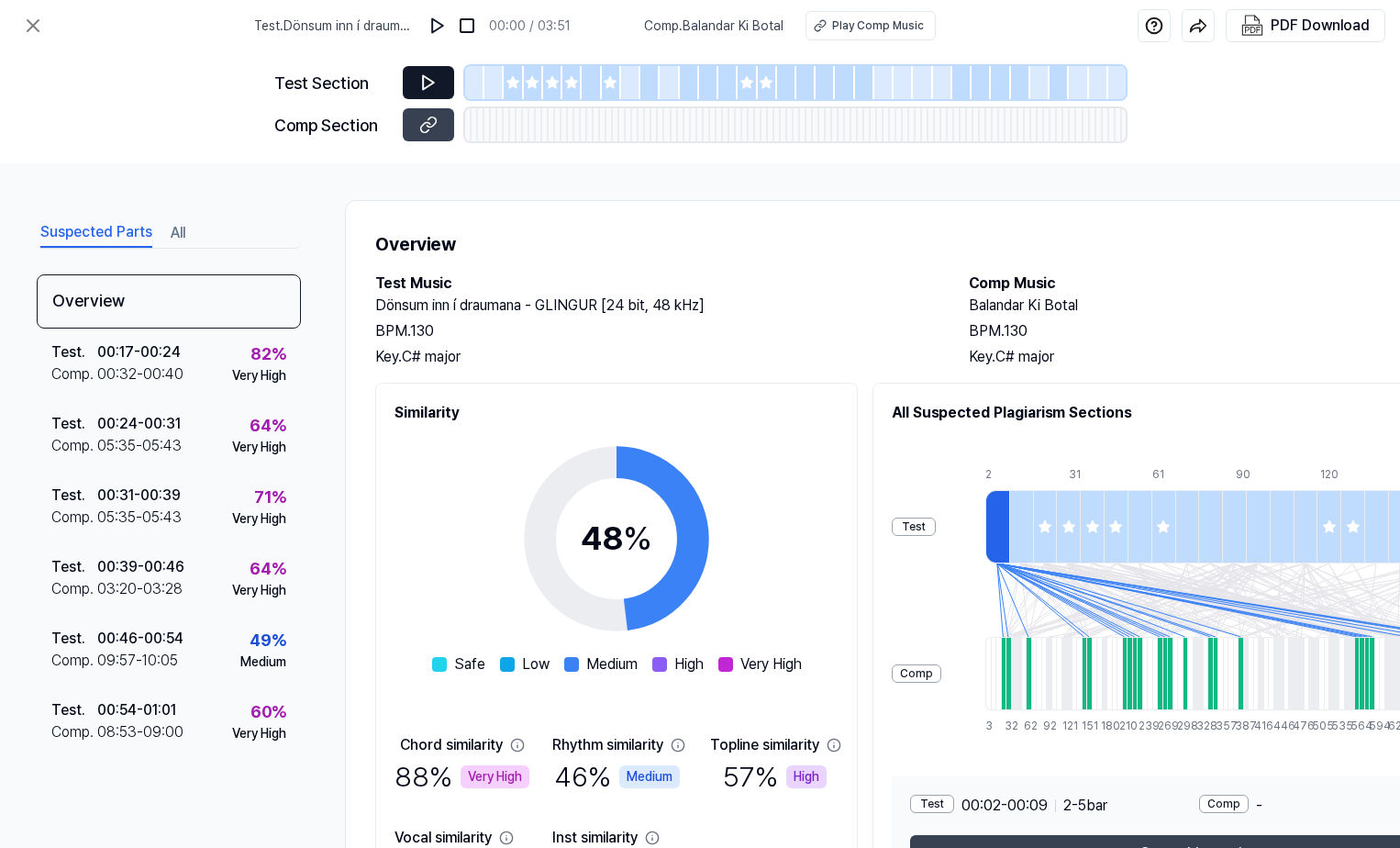
click at [426, 82] on icon at bounding box center [429, 83] width 19 height 19
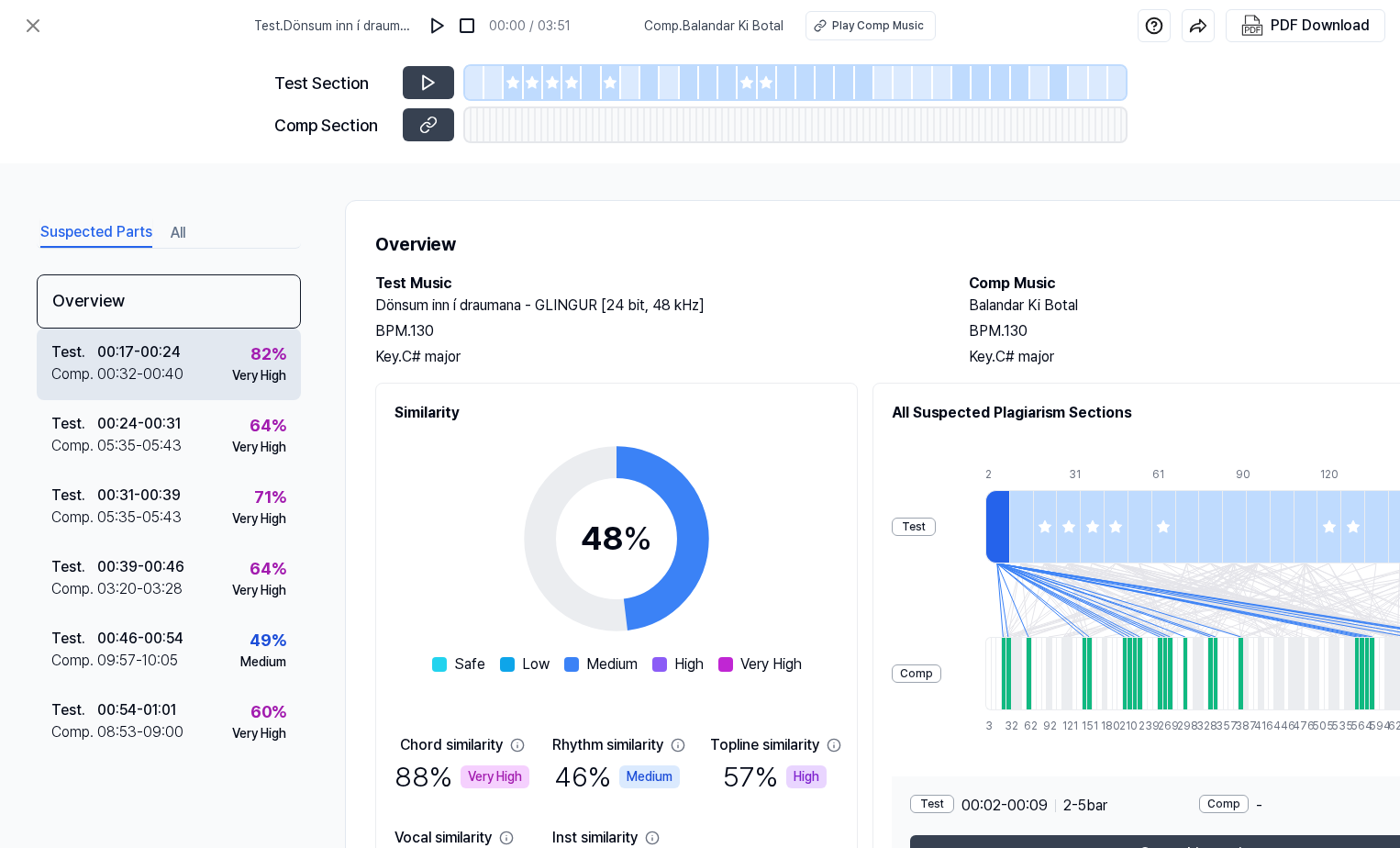
click at [127, 364] on div "00:32 - 00:40" at bounding box center [141, 373] width 86 height 22
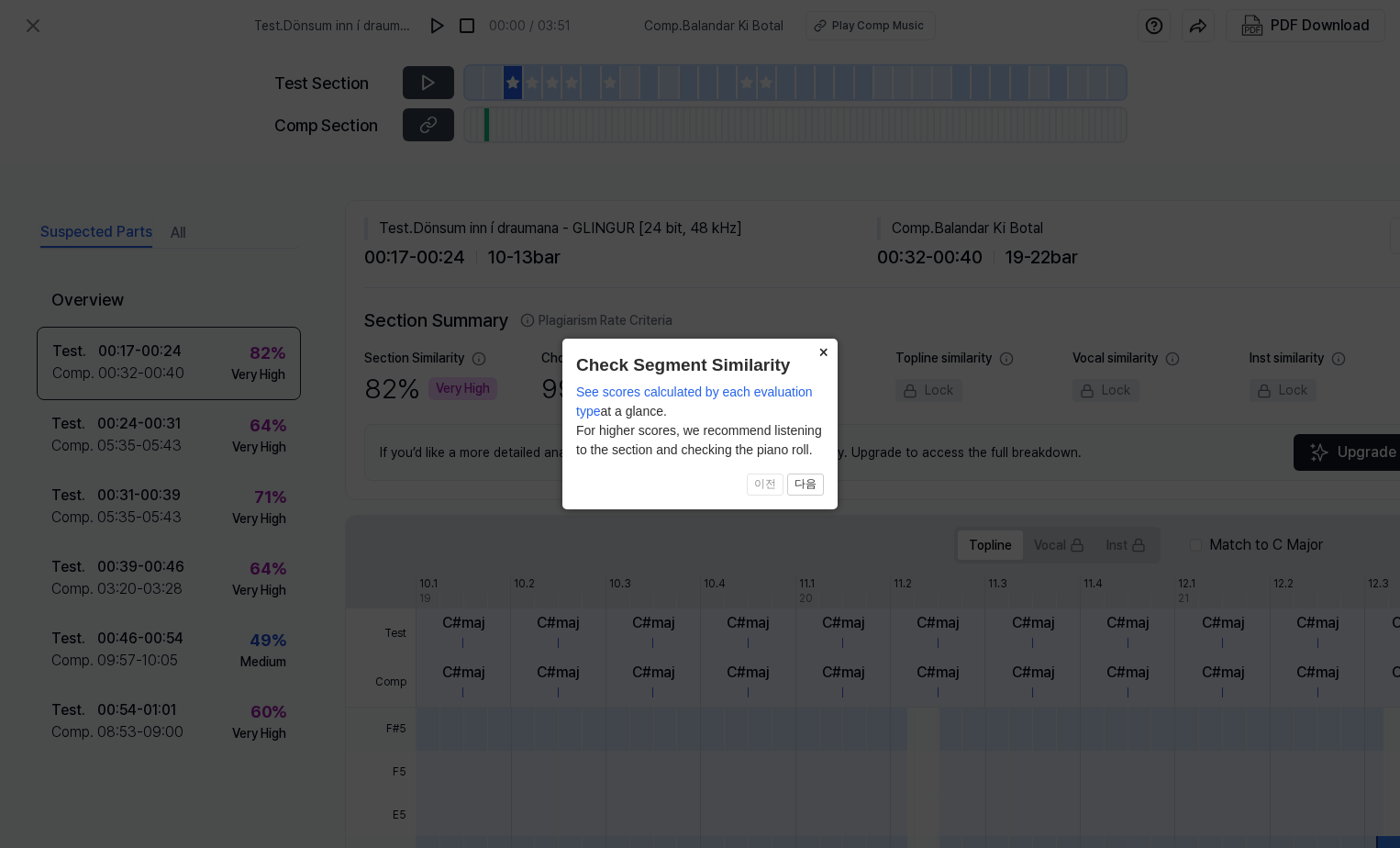
click at [820, 351] on button "×" at bounding box center [822, 351] width 29 height 25
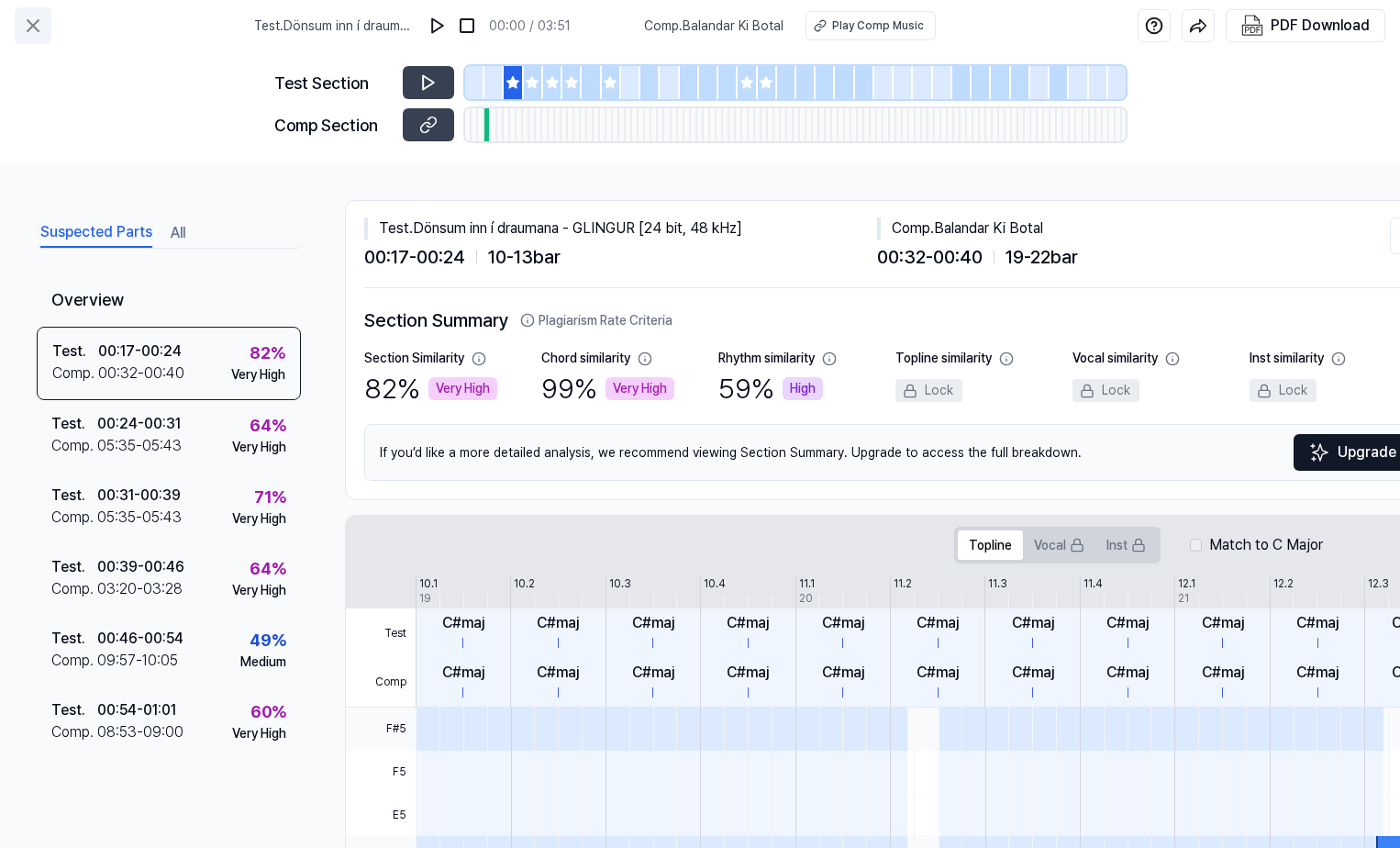
click at [38, 23] on icon at bounding box center [32, 25] width 22 height 22
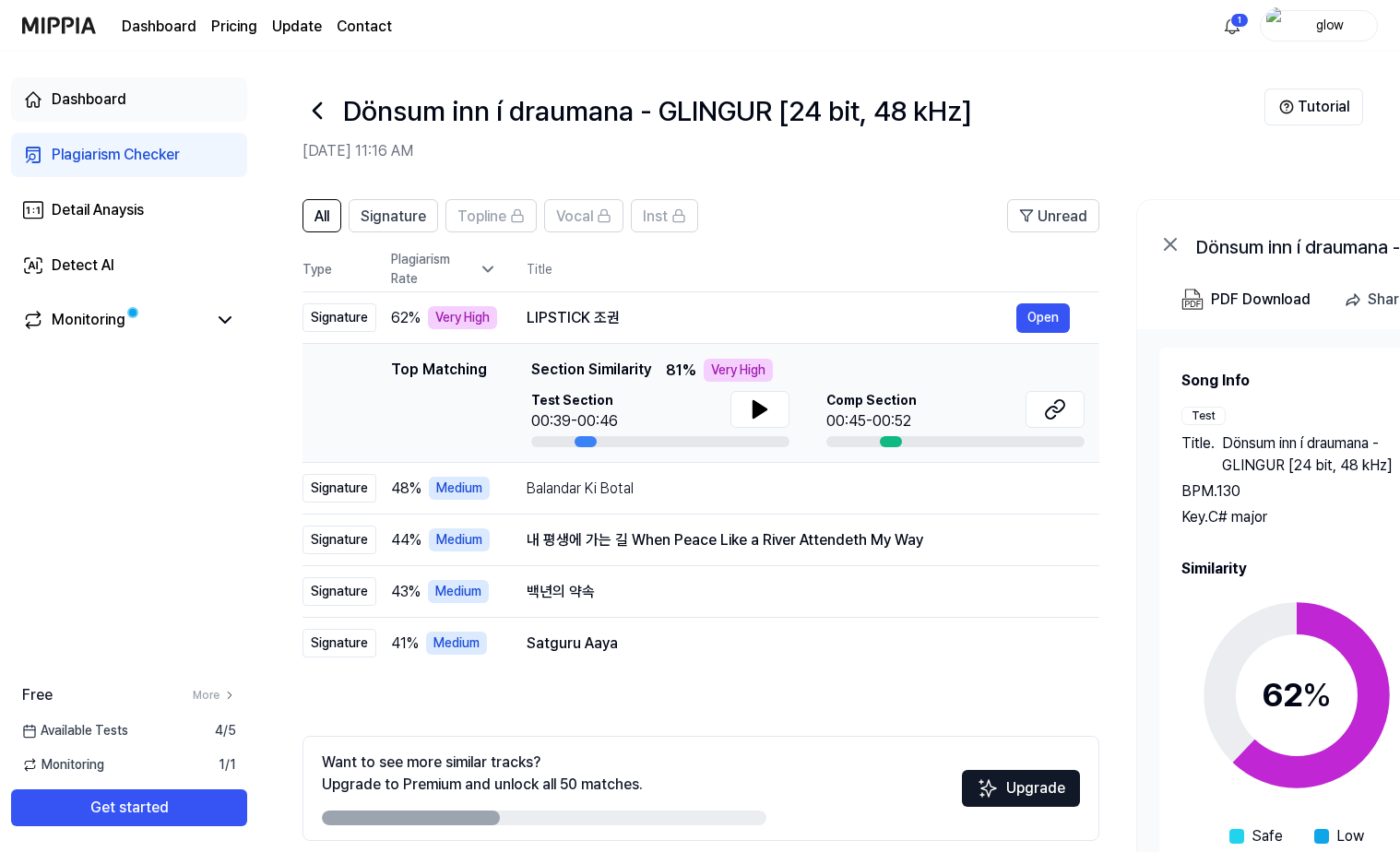
click at [91, 99] on div "Dashboard" at bounding box center [89, 99] width 74 height 22
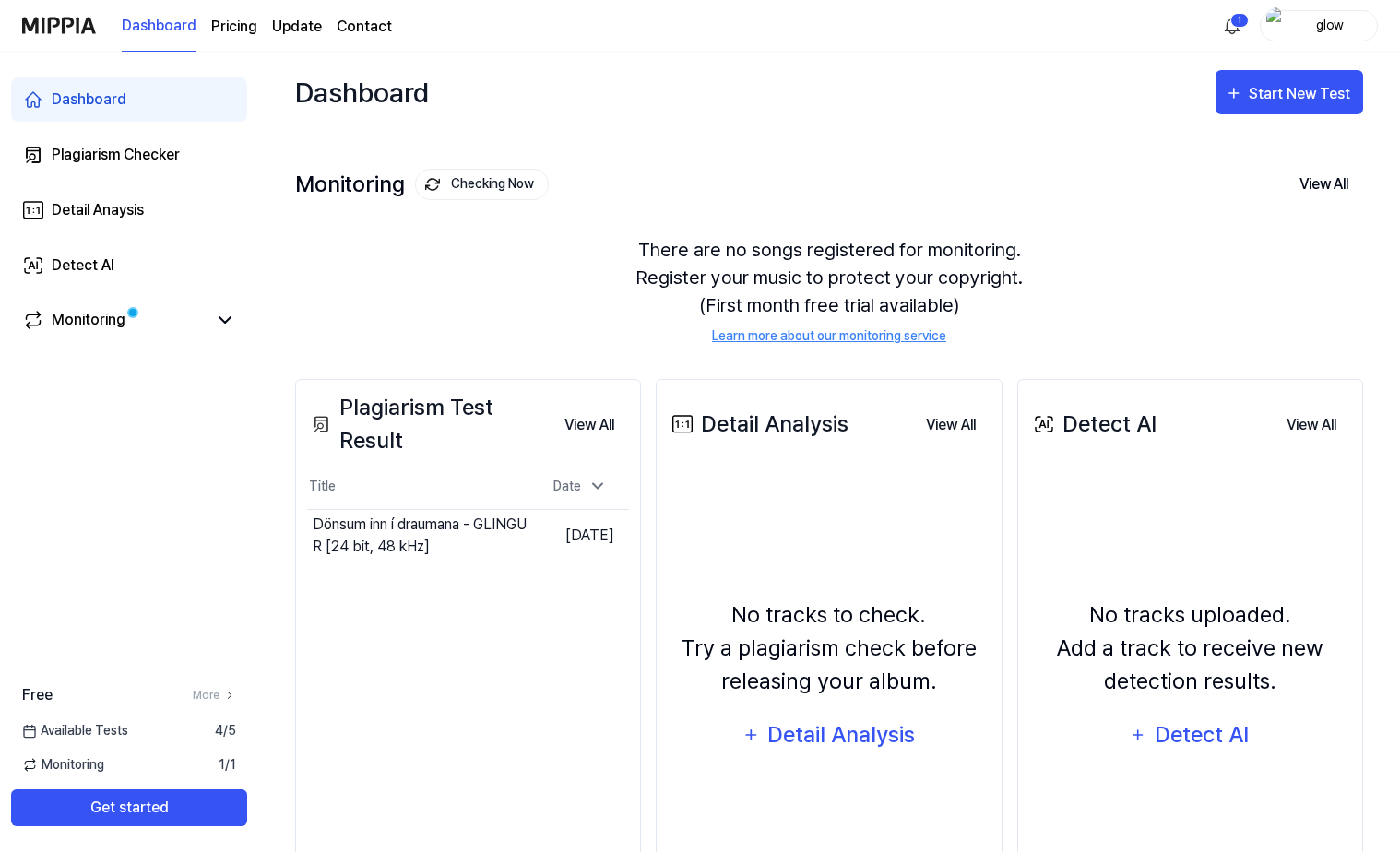
click at [1166, 443] on div "Detect AI View All" at bounding box center [1190, 424] width 321 height 52
click at [1112, 433] on div "Detect AI" at bounding box center [1093, 423] width 127 height 33
click at [1312, 418] on button "View All" at bounding box center [1311, 424] width 79 height 37
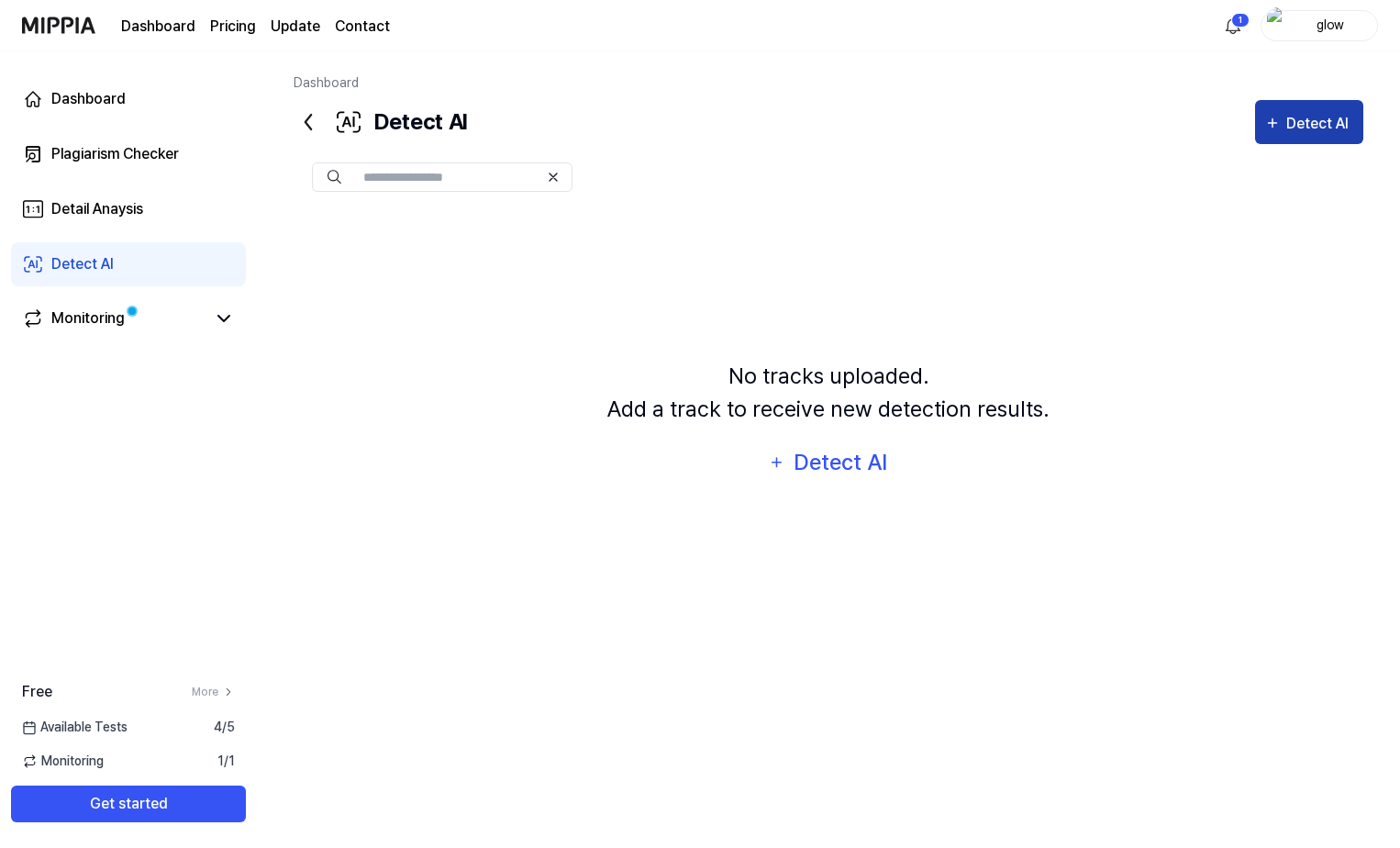
click at [1320, 128] on div "Detect AI" at bounding box center [1319, 123] width 68 height 23
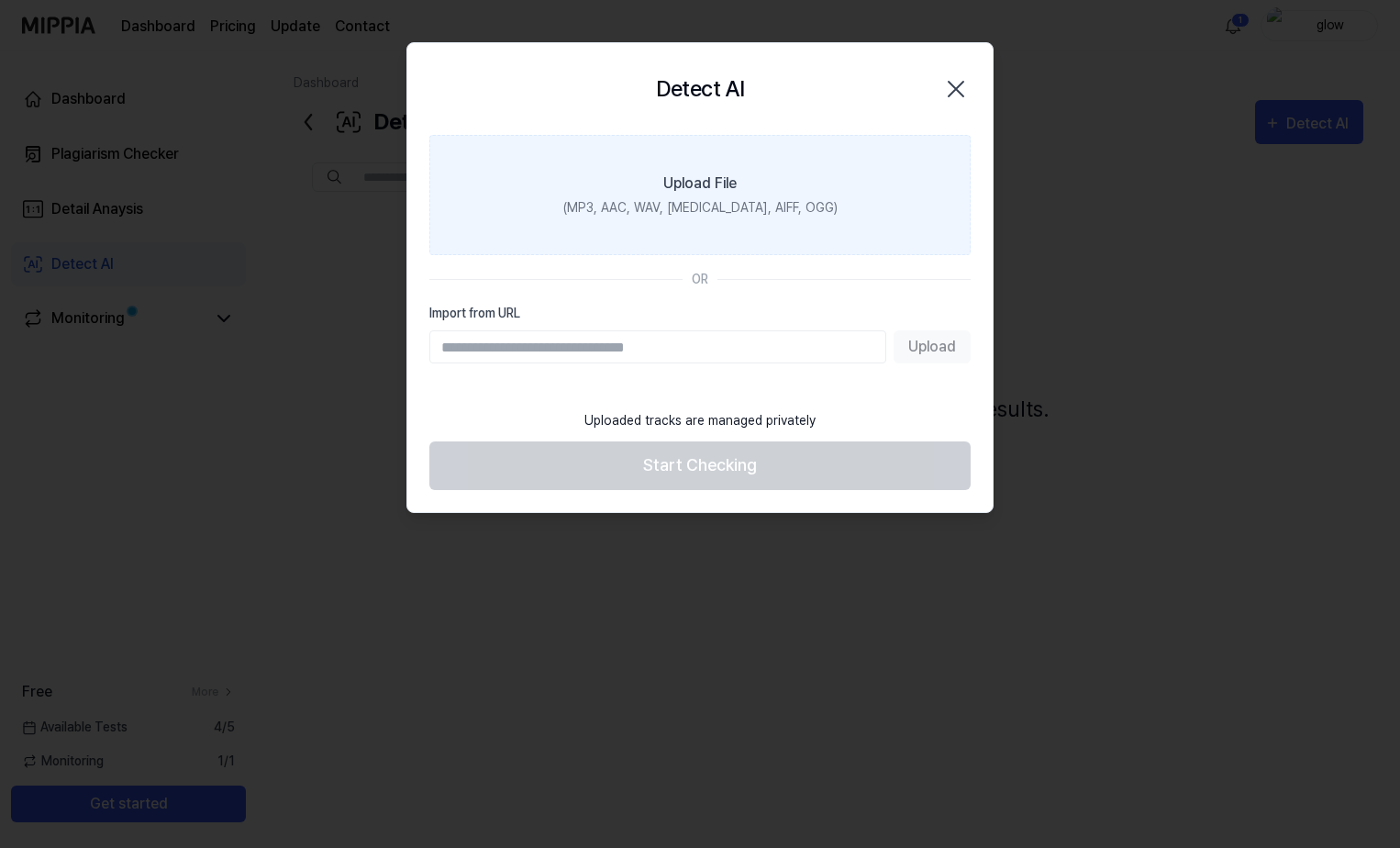
click at [724, 189] on div "Upload File" at bounding box center [700, 183] width 73 height 22
click at [0, 0] on input "Upload File (MP3, AAC, WAV, [MEDICAL_DATA], AIFF, OGG)" at bounding box center [0, 0] width 0 height 0
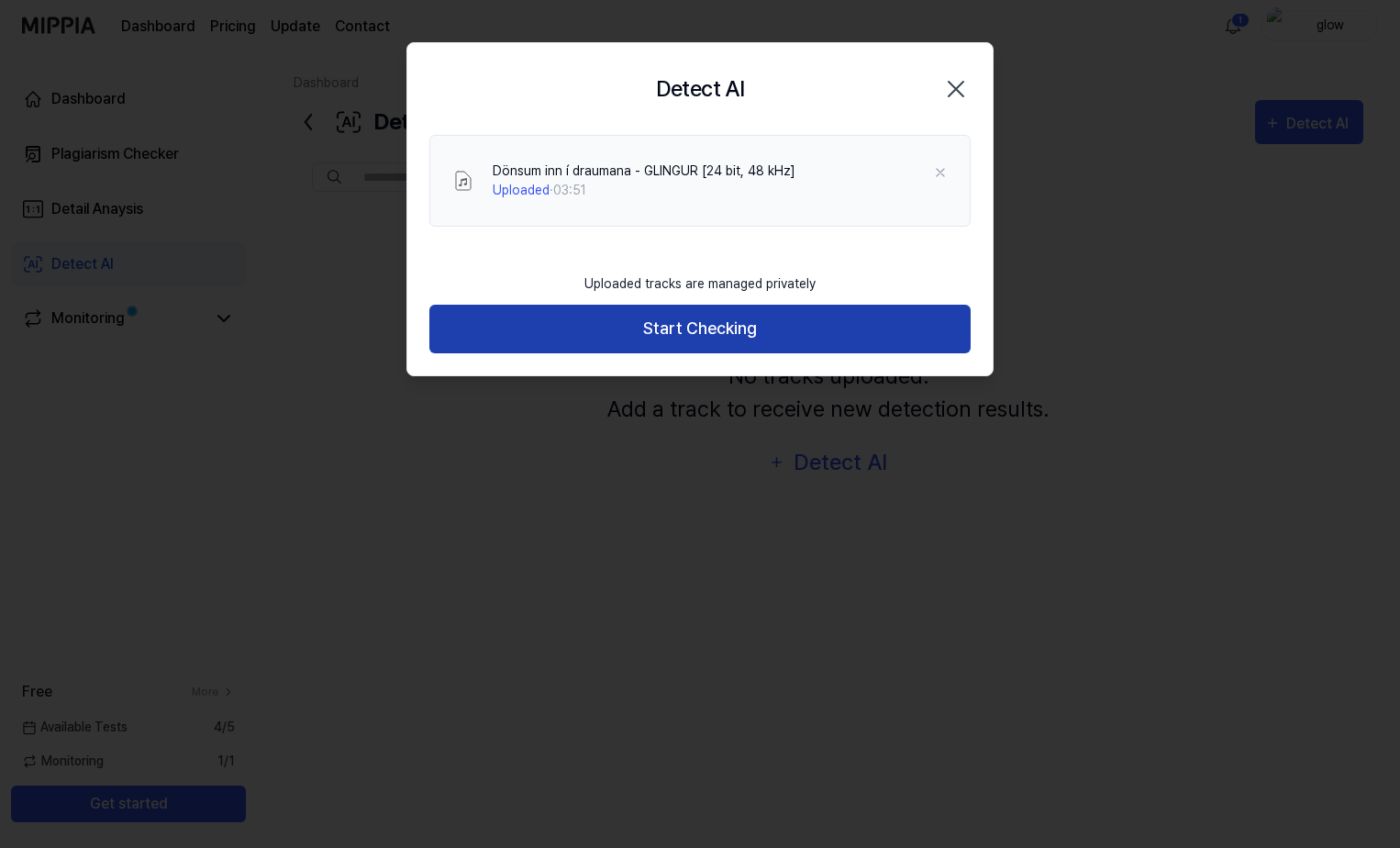
click at [674, 334] on button "Start Checking" at bounding box center [700, 329] width 541 height 49
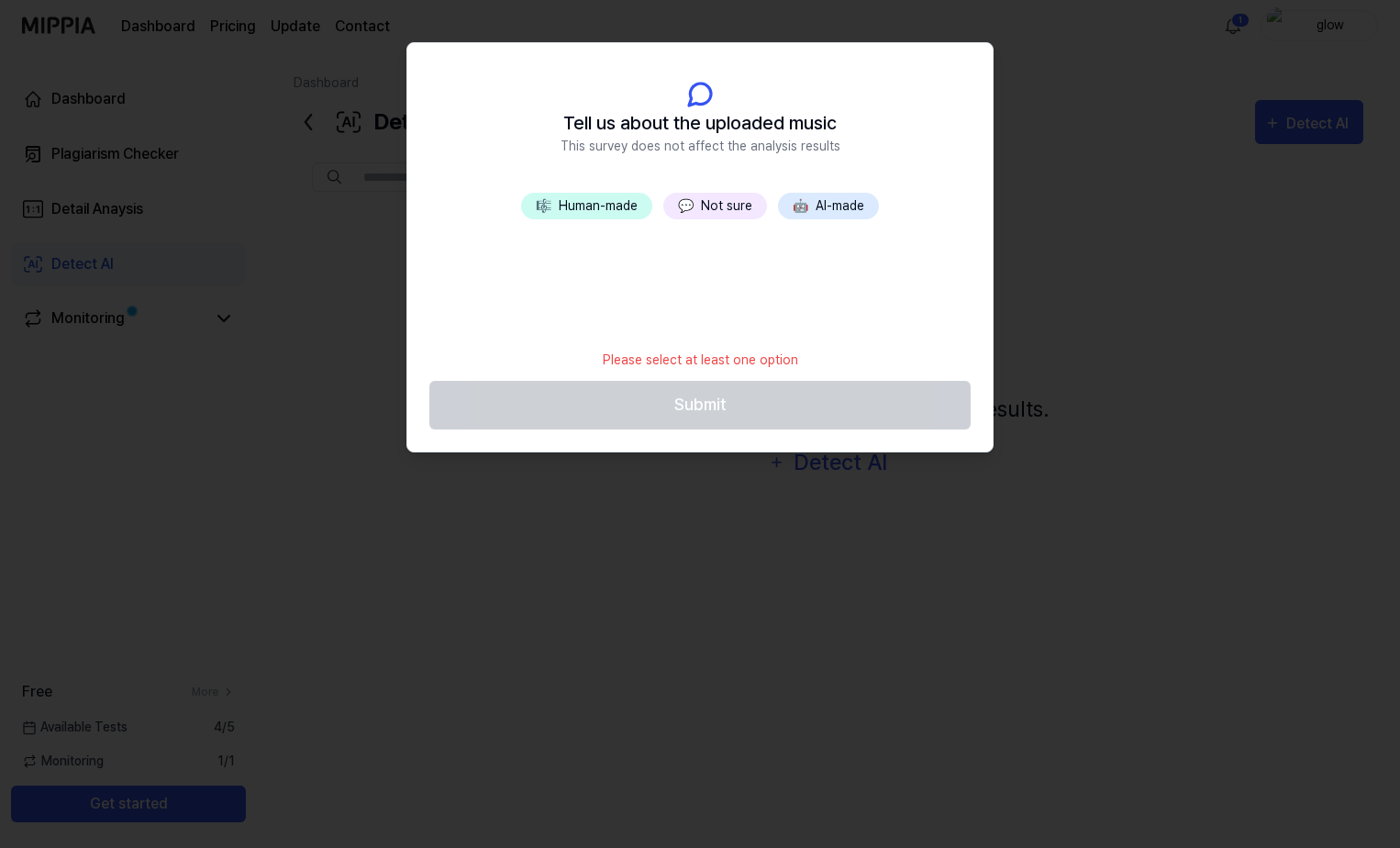
click at [565, 206] on button "🎼 Human-made" at bounding box center [587, 205] width 131 height 26
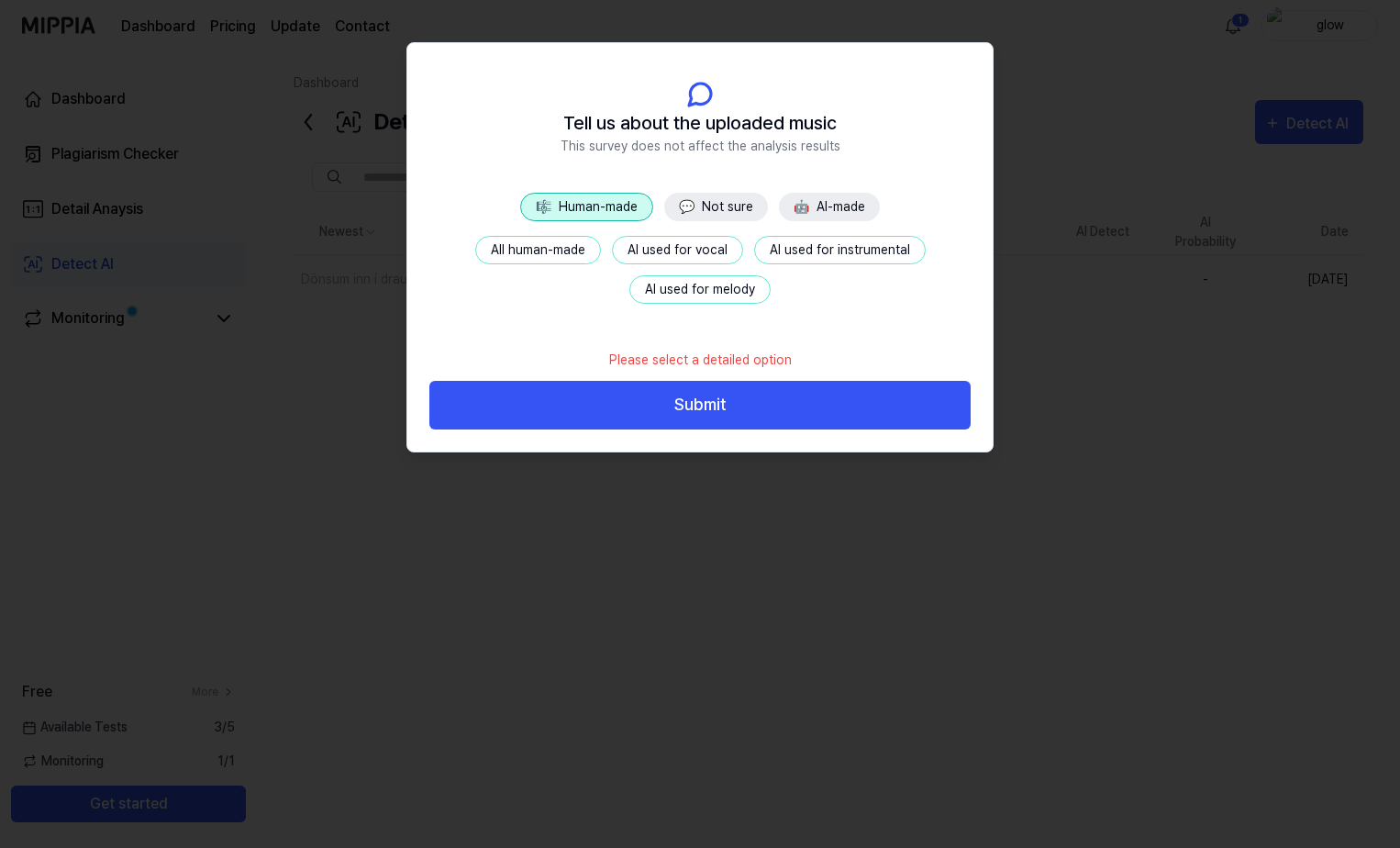
click at [543, 255] on button "All human-made" at bounding box center [538, 250] width 126 height 28
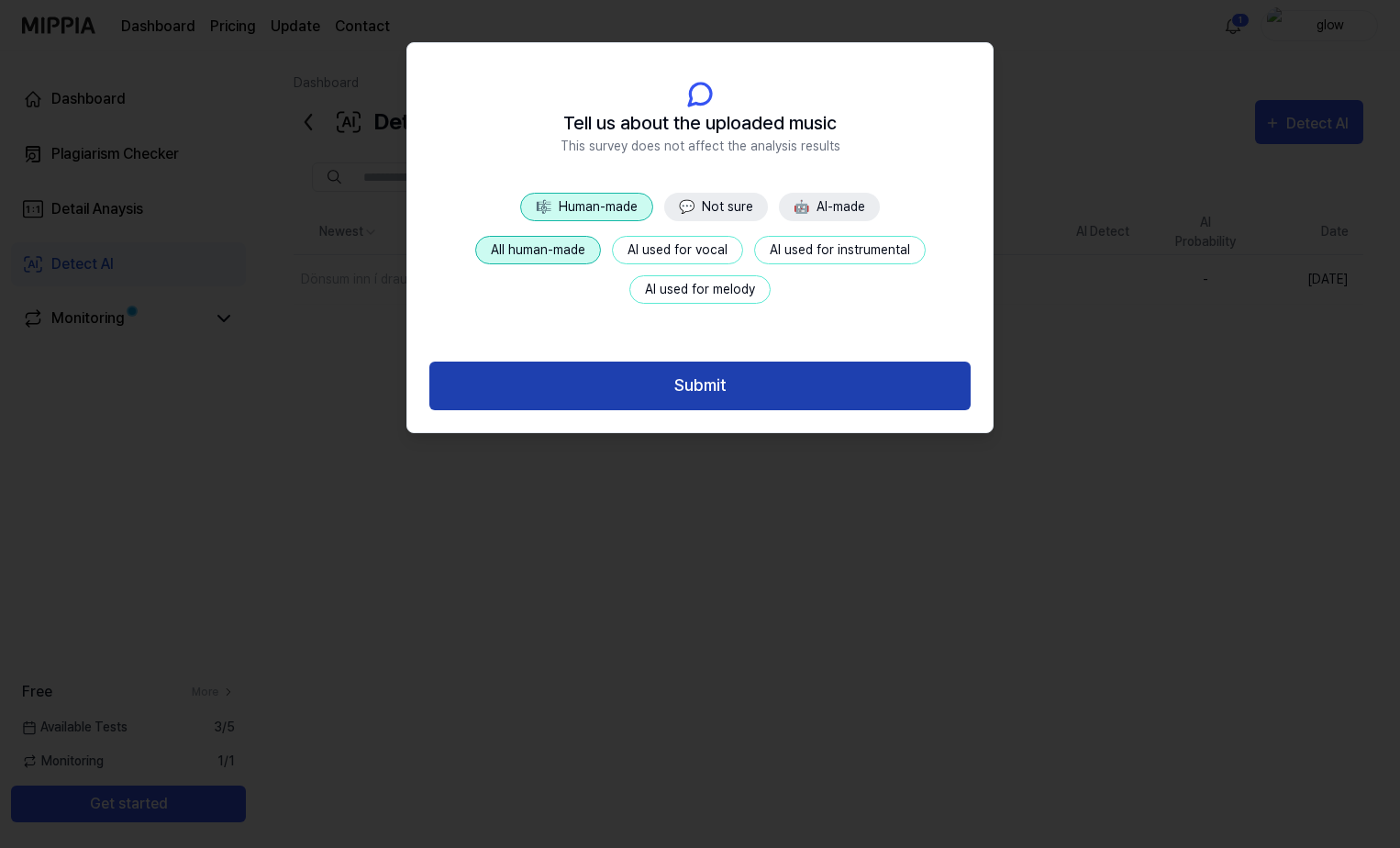
click at [691, 385] on button "Submit" at bounding box center [700, 386] width 541 height 49
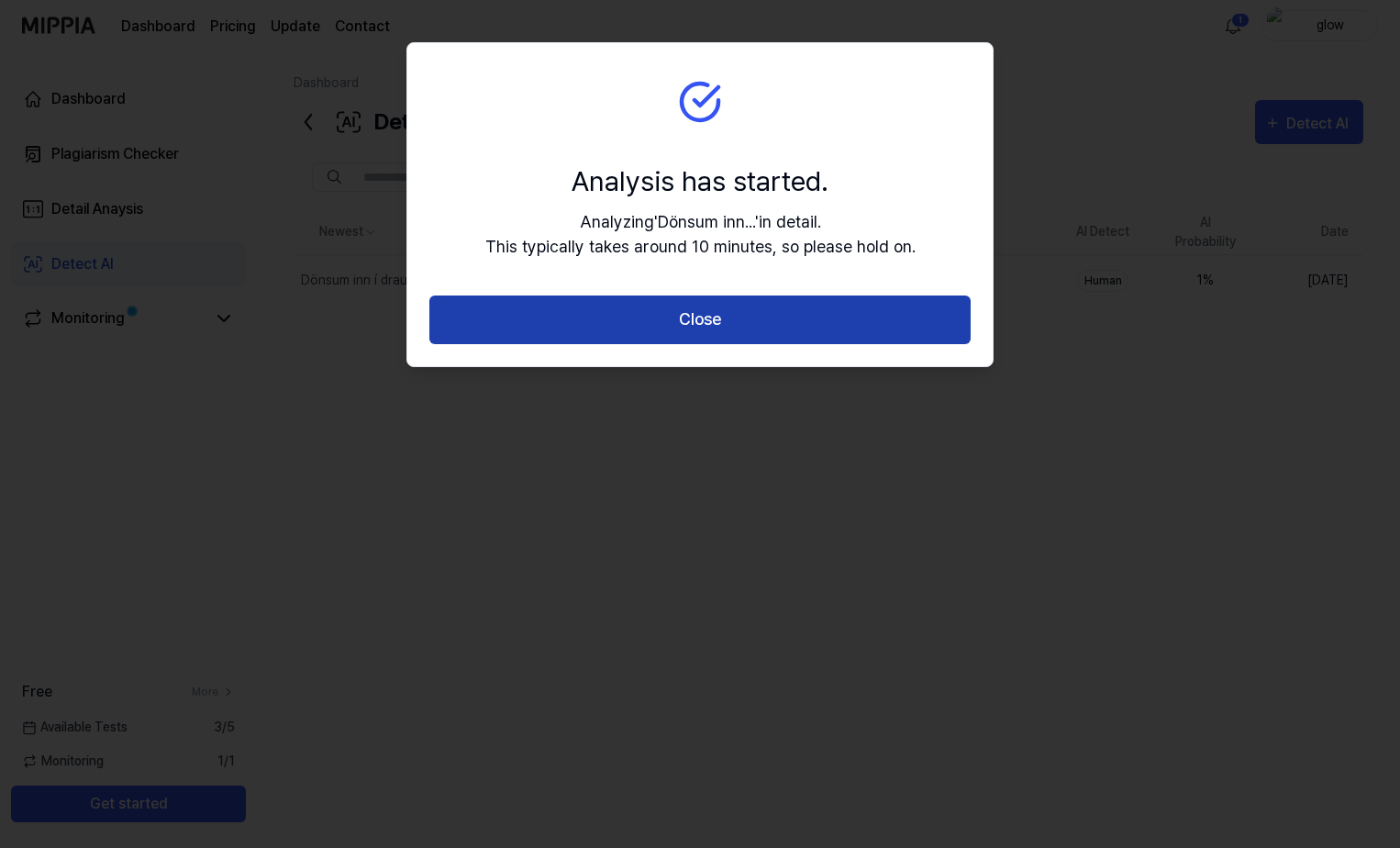
click at [691, 325] on button "Close" at bounding box center [700, 320] width 541 height 49
